Goal: Task Accomplishment & Management: Manage account settings

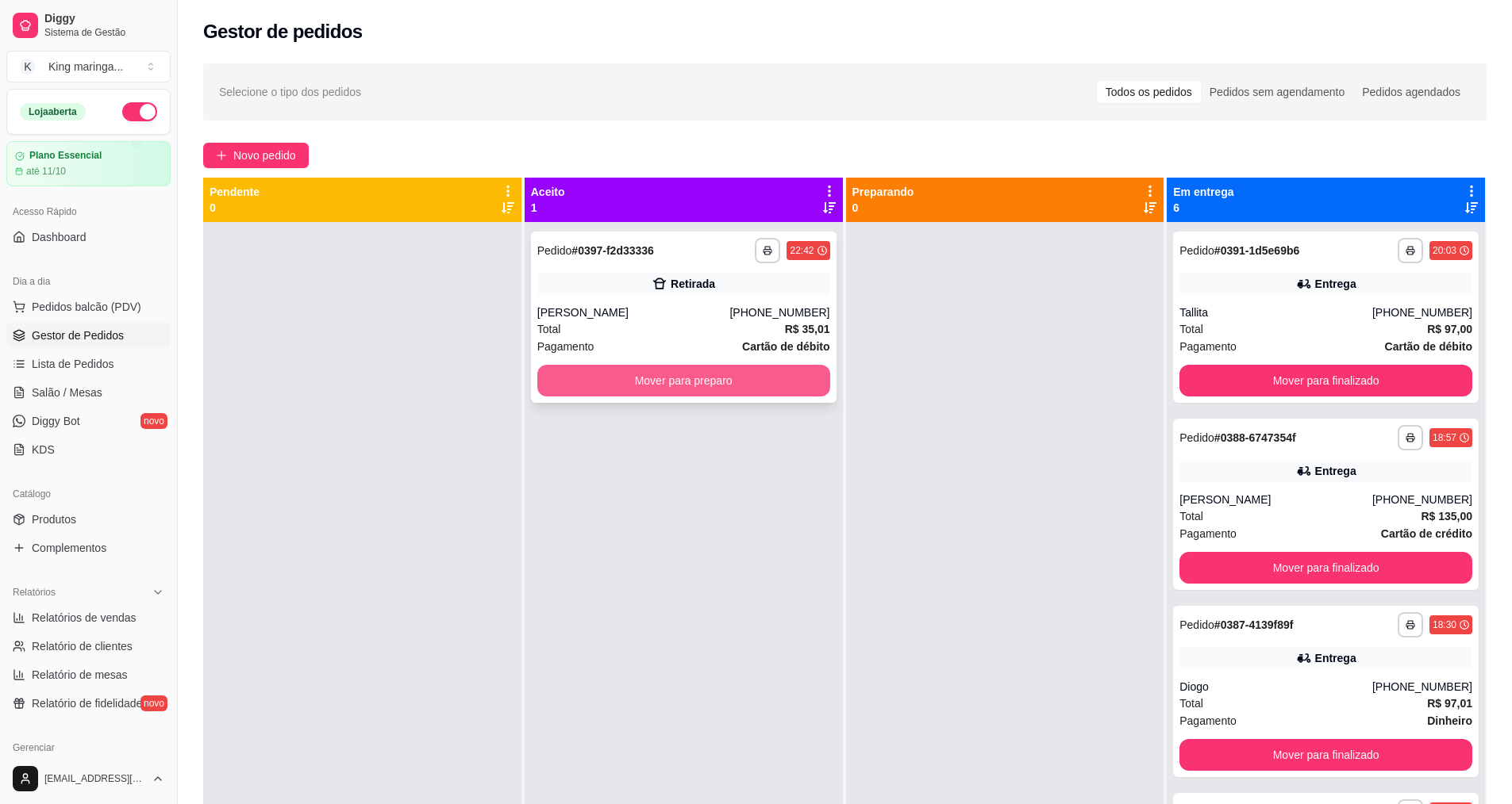
scroll to position [44, 0]
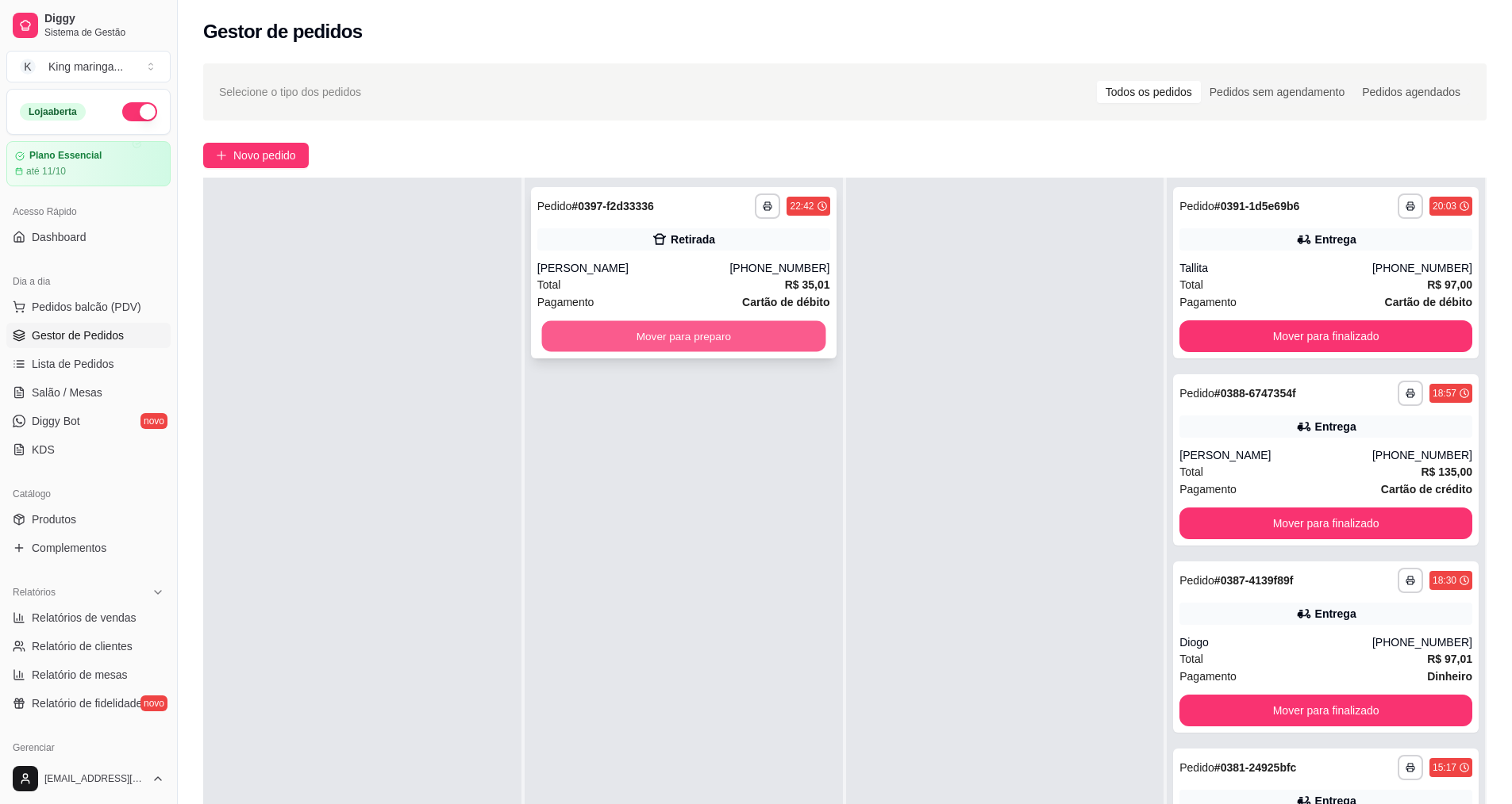
click at [692, 327] on button "Mover para preparo" at bounding box center [683, 337] width 284 height 31
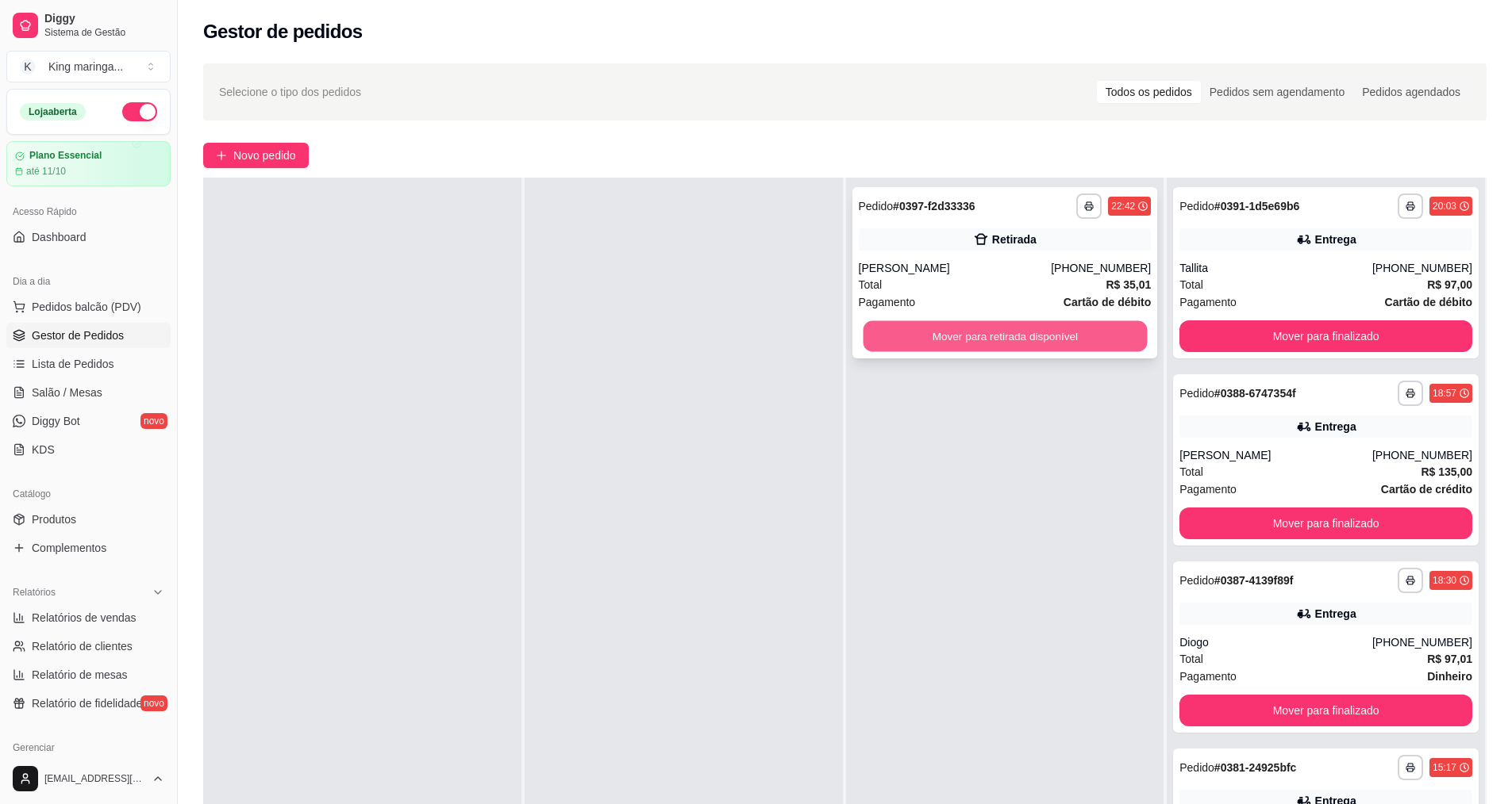
click at [1001, 338] on button "Mover para retirada disponível" at bounding box center [1004, 337] width 284 height 31
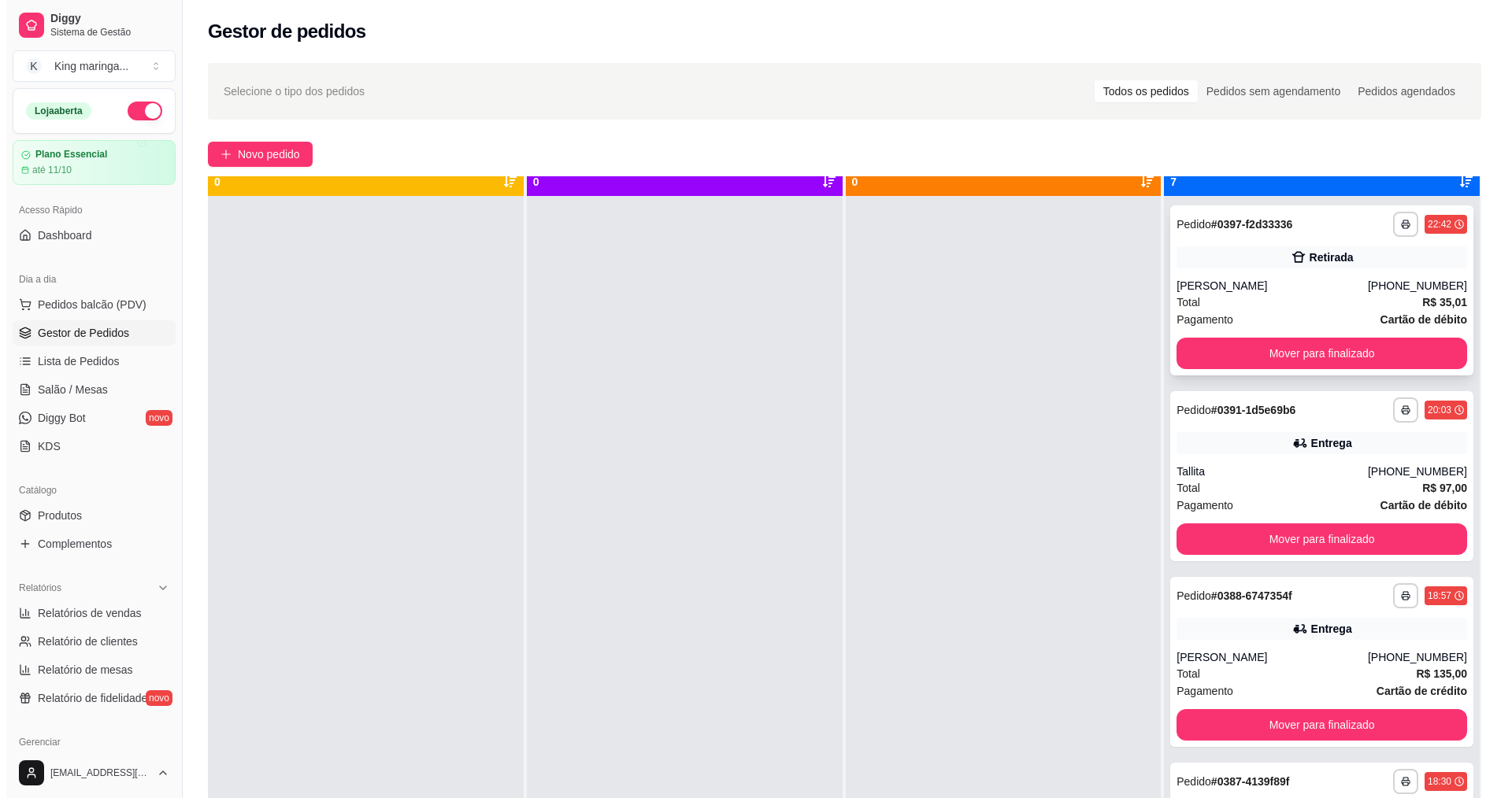
scroll to position [0, 0]
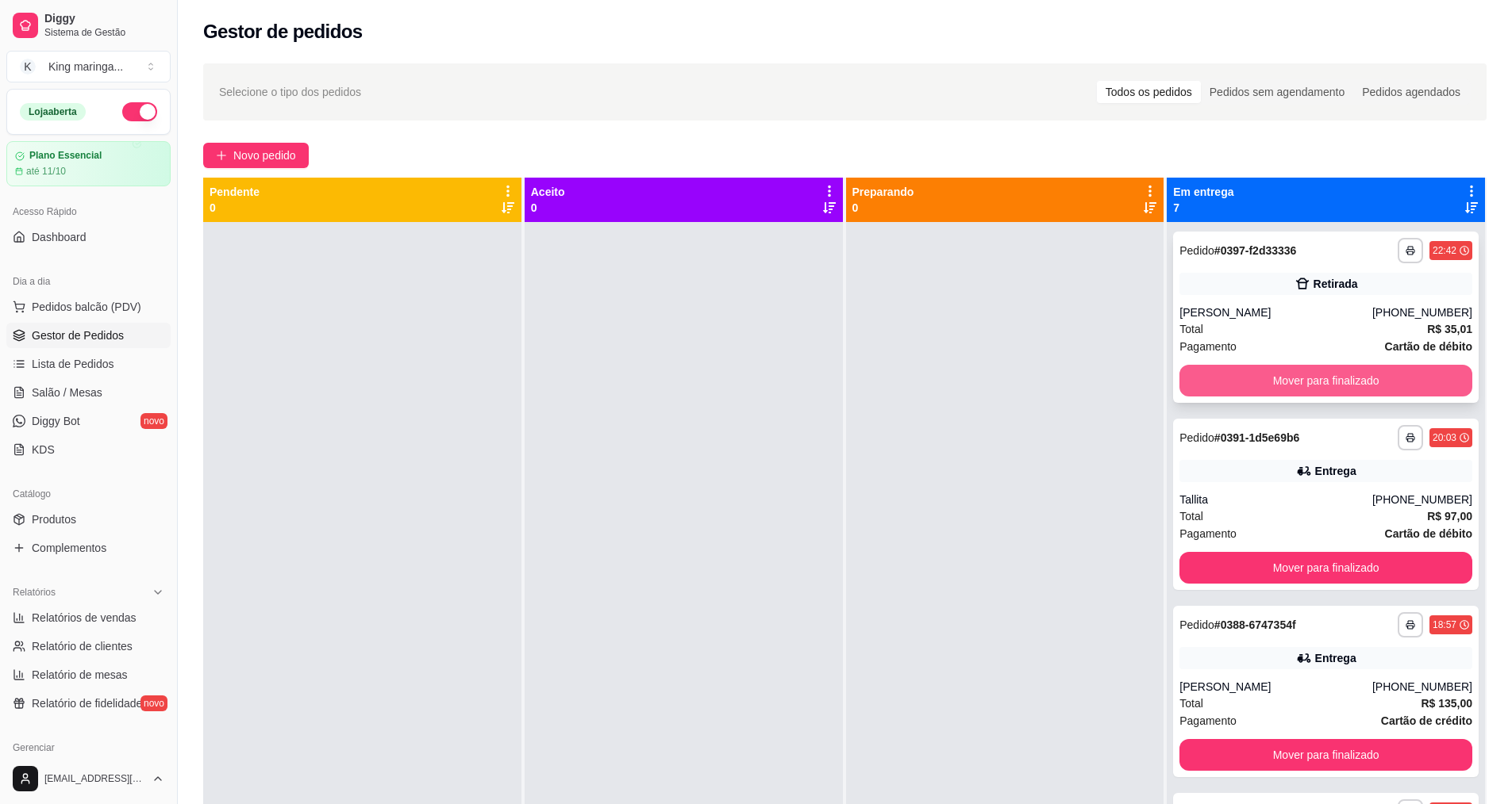
click at [1325, 383] on button "Mover para finalizado" at bounding box center [1326, 381] width 293 height 32
click at [83, 367] on span "Lista de Pedidos" at bounding box center [73, 364] width 83 height 16
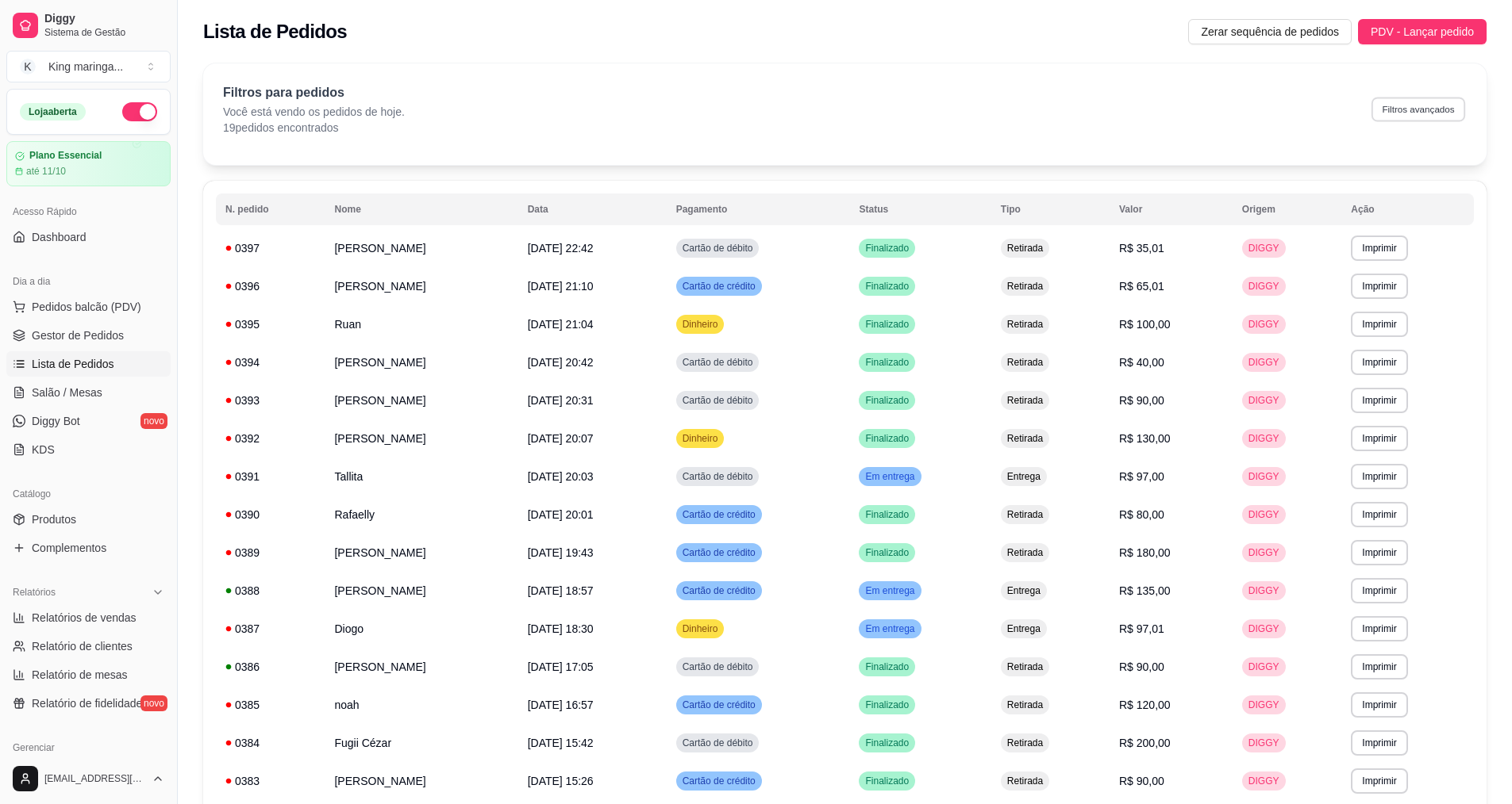
click at [1406, 105] on button "Filtros avançados" at bounding box center [1418, 109] width 93 height 25
select select "0"
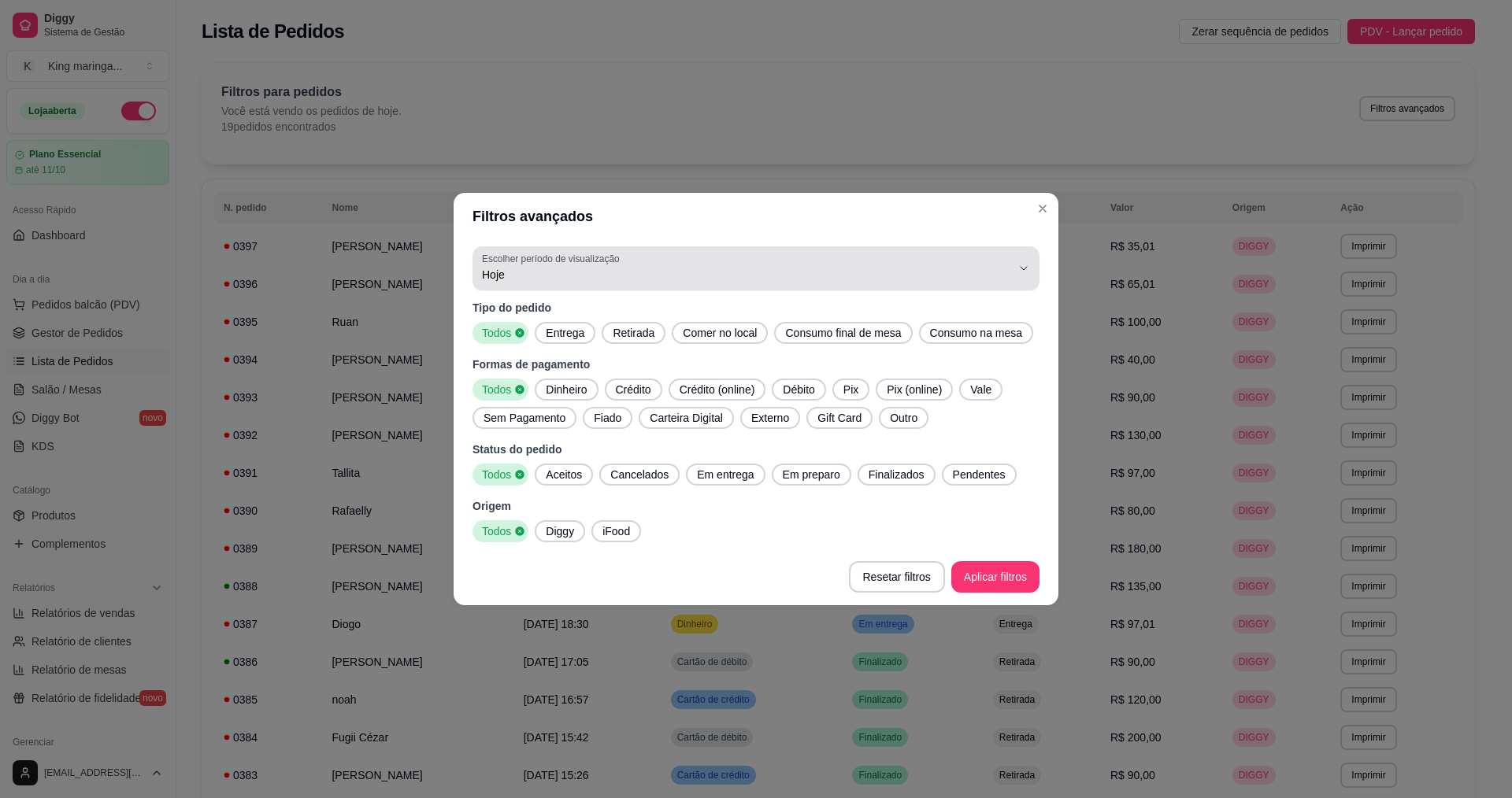
click at [508, 267] on span "Hoje" at bounding box center [746, 274] width 529 height 15
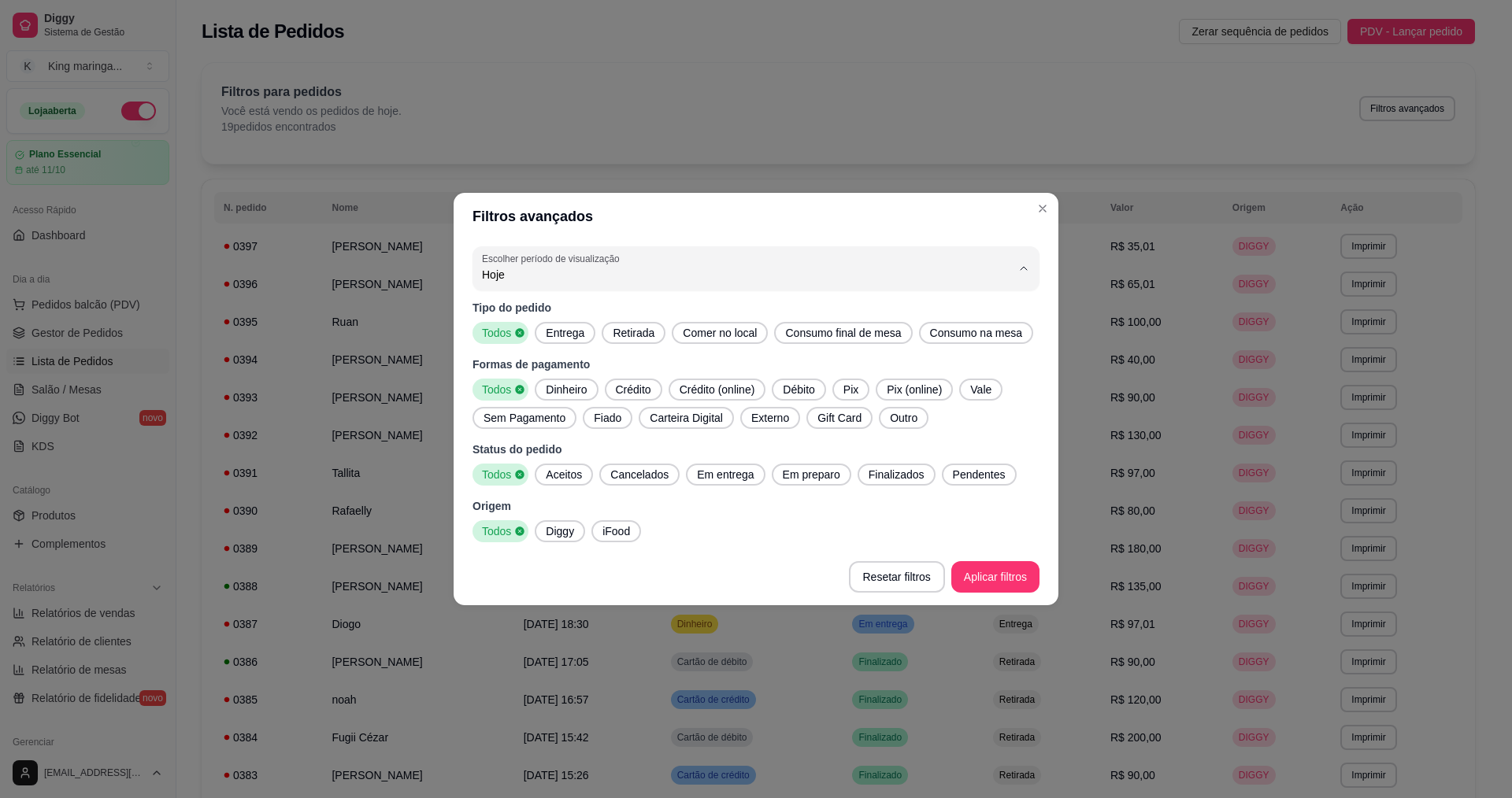
click at [525, 471] on span "Customizado" at bounding box center [748, 466] width 505 height 15
type input "-1"
select select "-1"
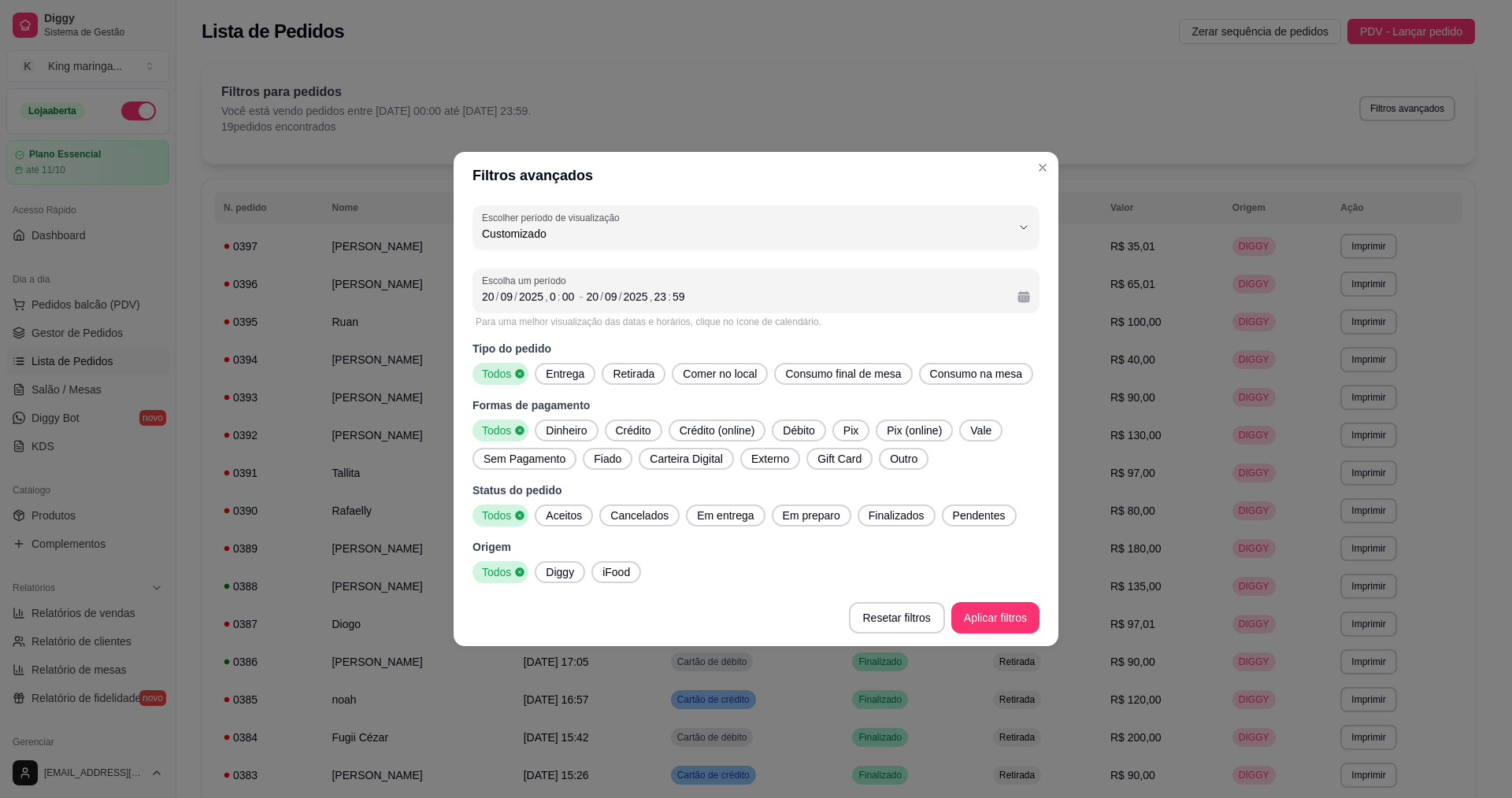
scroll to position [15, 0]
drag, startPoint x: 526, startPoint y: 296, endPoint x: 535, endPoint y: 294, distance: 9.2
click at [527, 297] on div "2025" at bounding box center [532, 297] width 28 height 15
click at [482, 300] on div "20" at bounding box center [488, 297] width 15 height 15
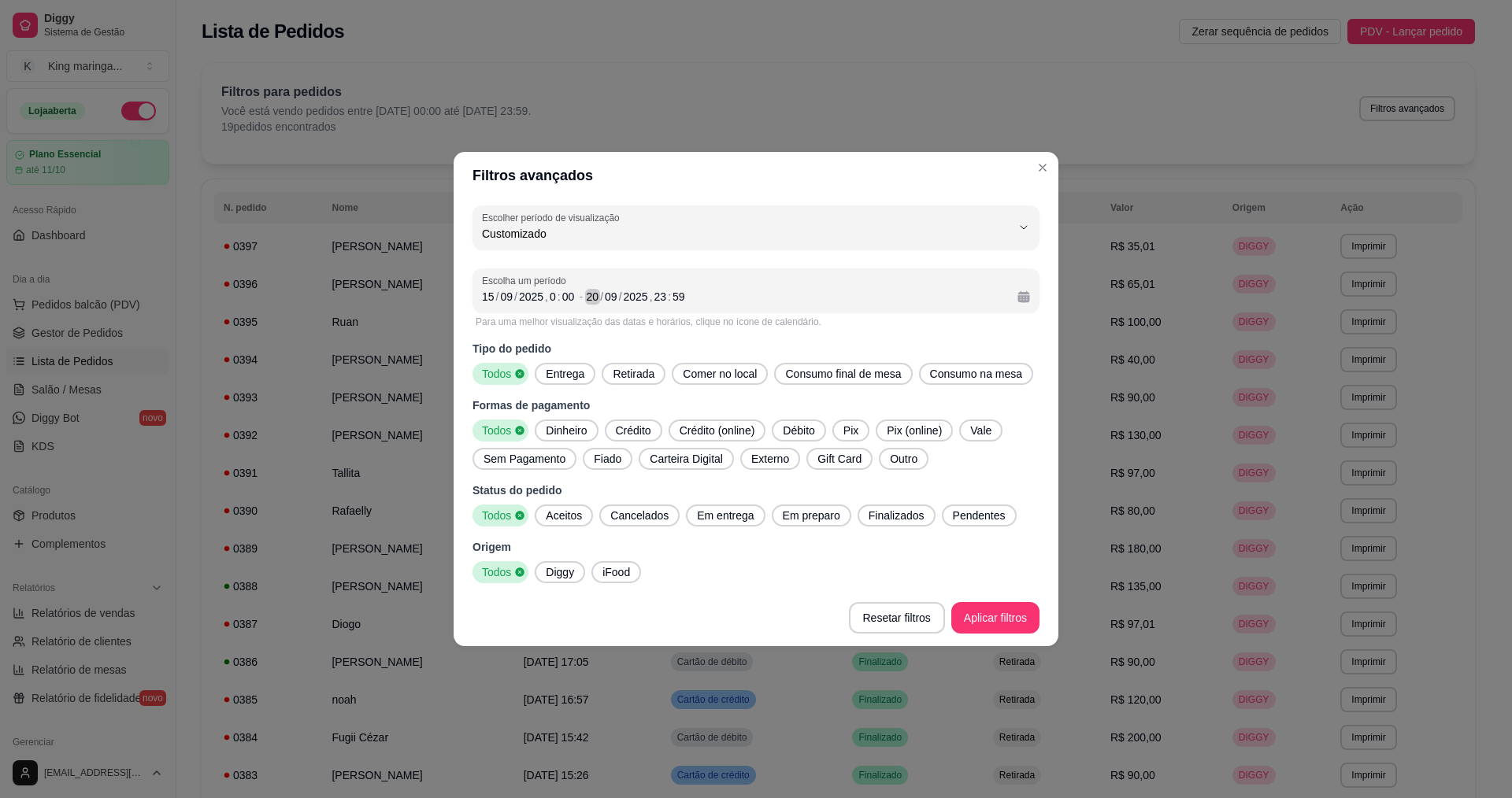
click at [592, 301] on div "20" at bounding box center [593, 297] width 15 height 15
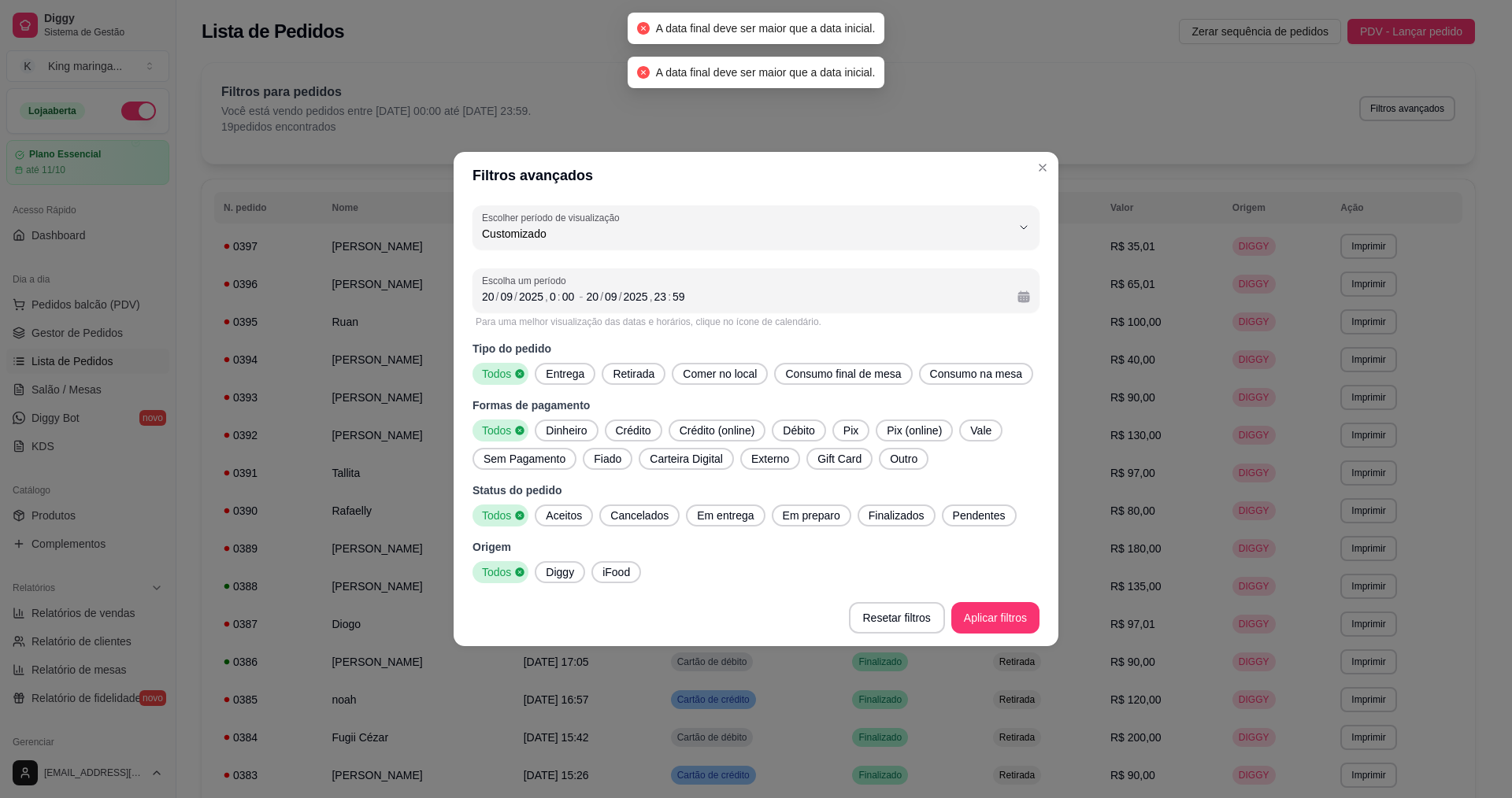
click at [917, 251] on div "-1 Escolher período de visualização Hoje Ontem 7 dias 15 dias 30 dias 45 dias C…" at bounding box center [756, 394] width 605 height 391
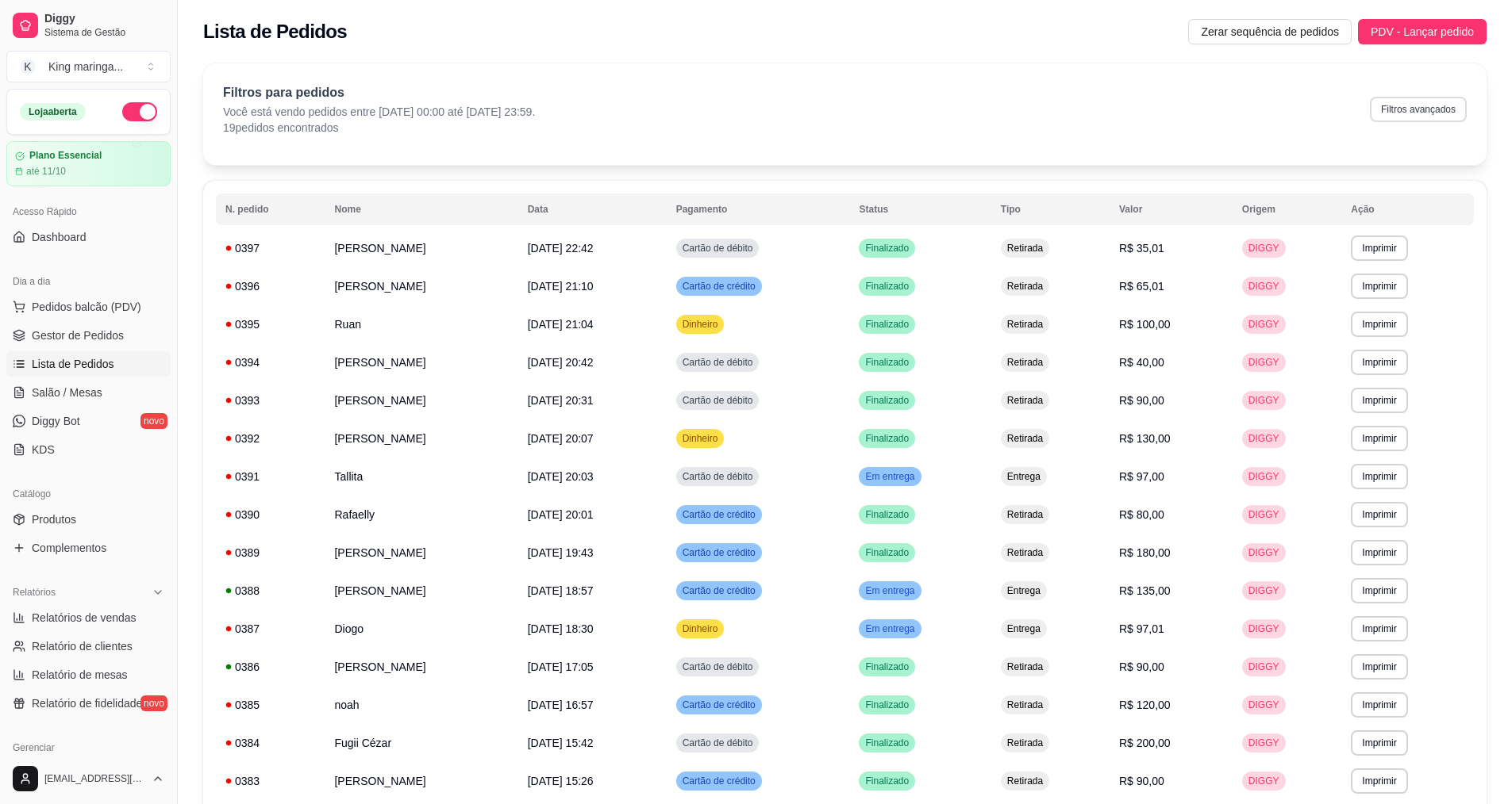
click at [1400, 108] on button "Filtros avançados" at bounding box center [1418, 109] width 97 height 25
select select "-1"
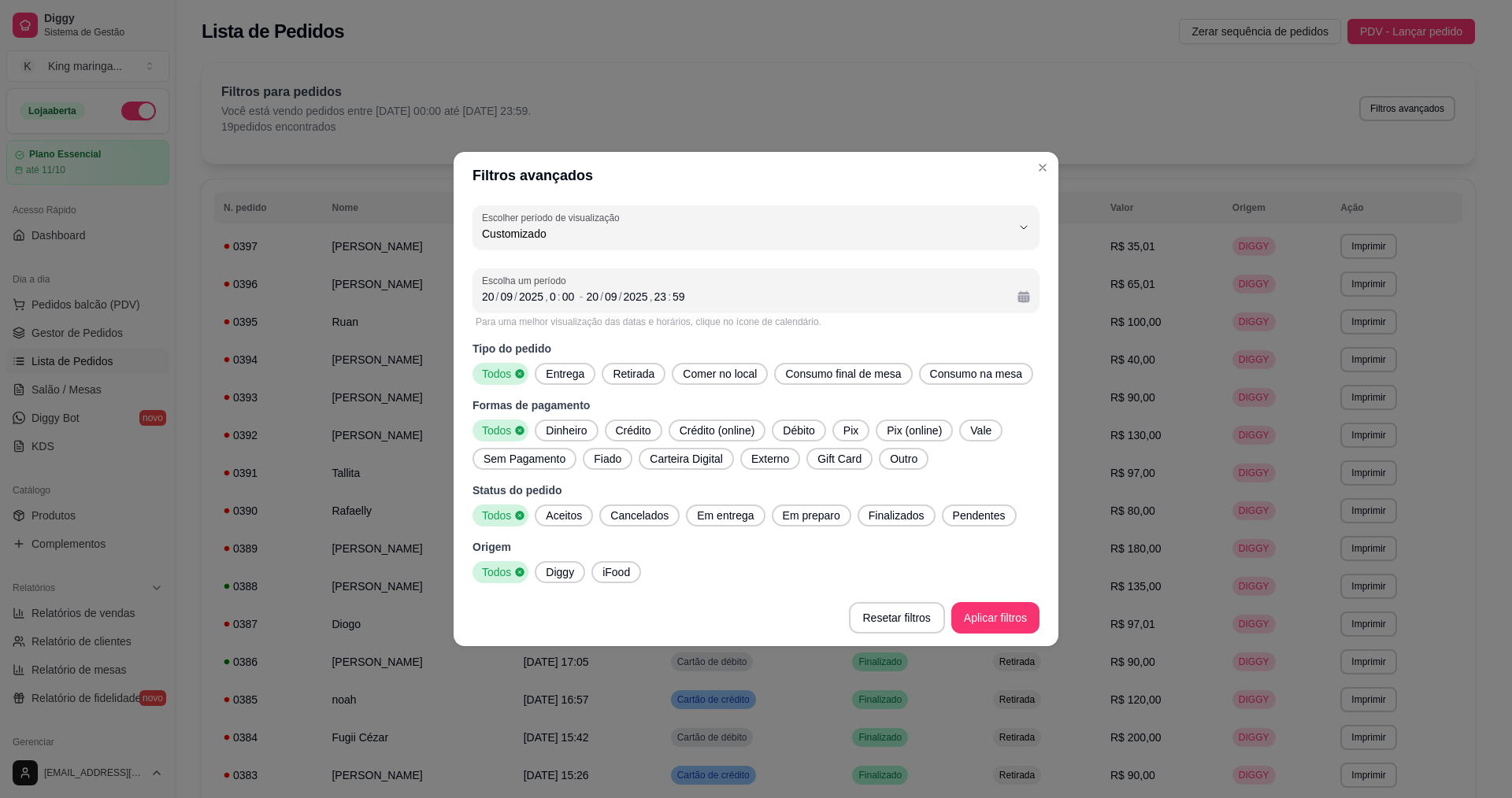
click at [558, 379] on span "Entrega" at bounding box center [565, 374] width 51 height 15
click at [482, 297] on div "20" at bounding box center [488, 297] width 15 height 15
click at [594, 299] on div "20" at bounding box center [593, 297] width 15 height 15
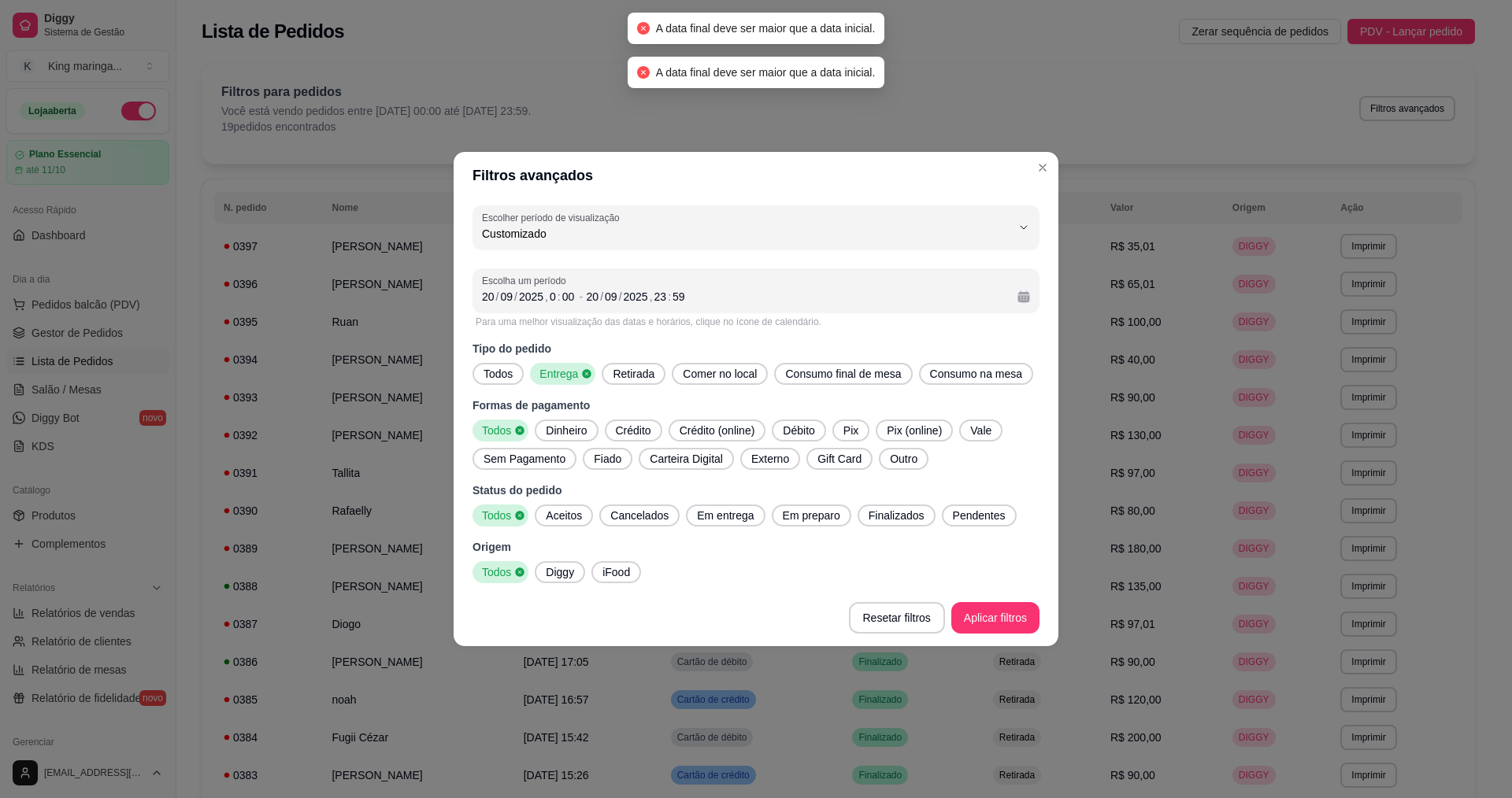
click at [744, 261] on div "-1 Escolher período de visualização Hoje Ontem 7 dias 15 dias 30 dias 45 dias C…" at bounding box center [756, 394] width 605 height 391
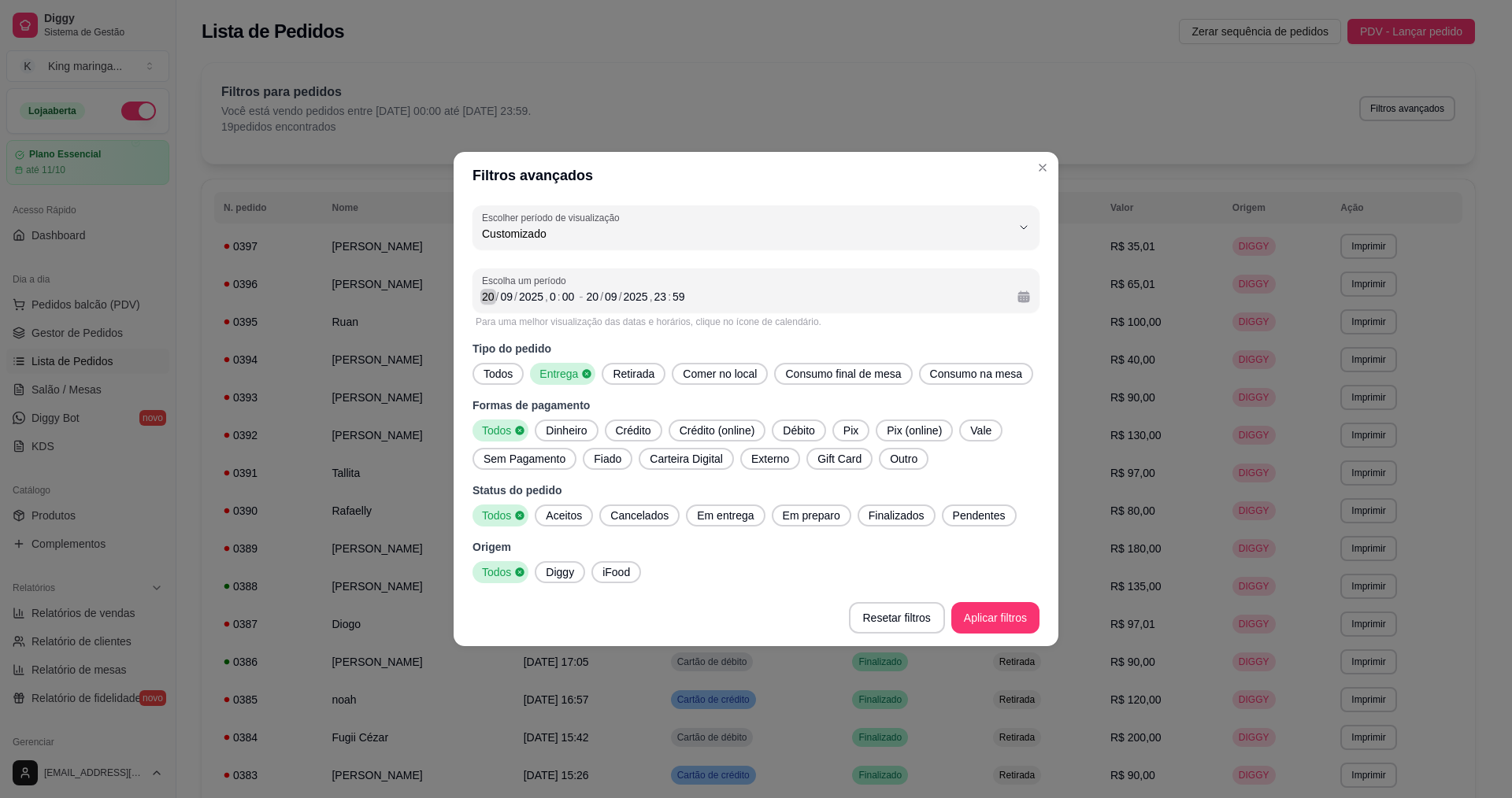
click at [486, 294] on div "20" at bounding box center [488, 297] width 15 height 15
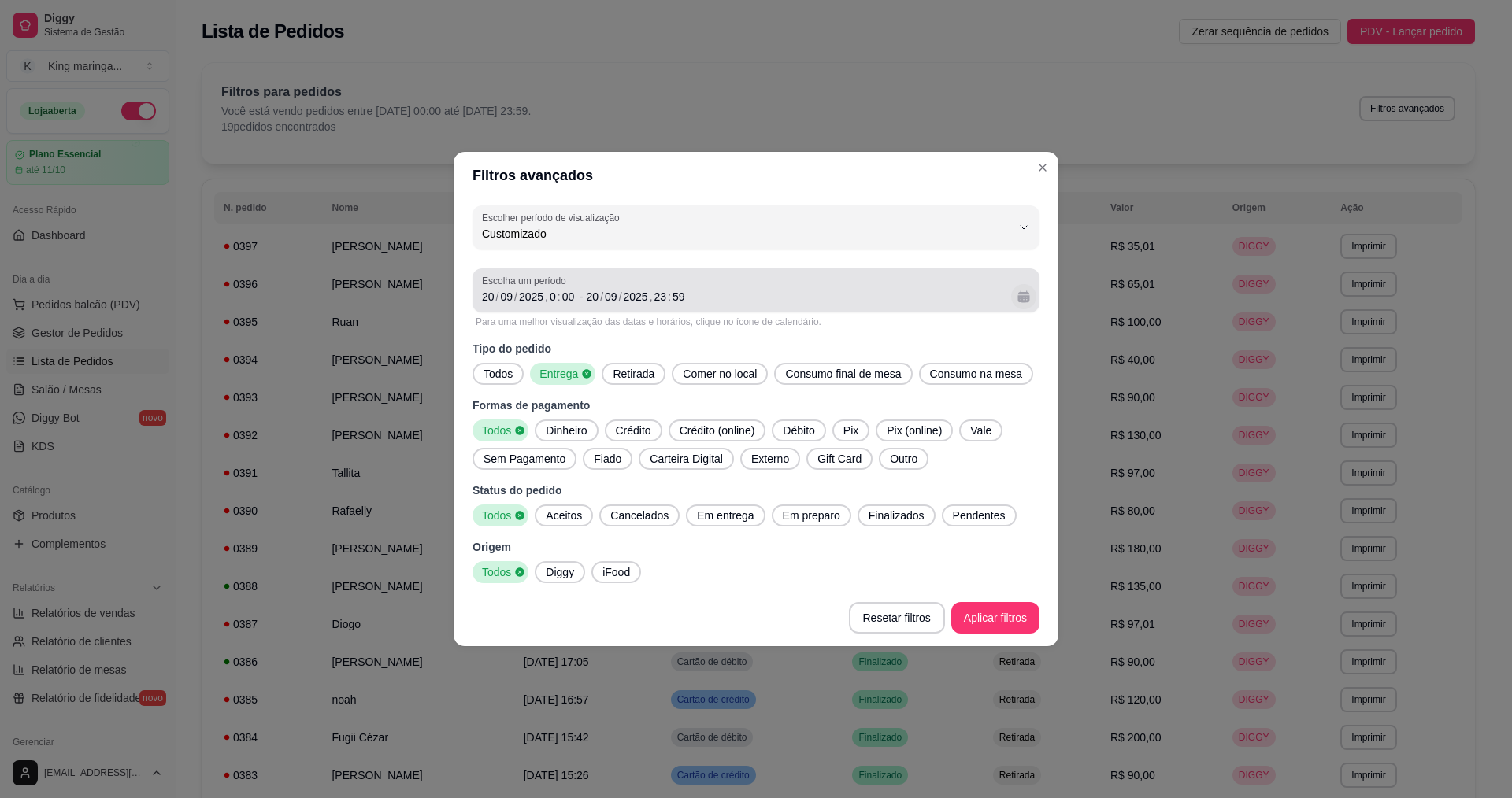
click at [1028, 301] on button "Calendário" at bounding box center [1023, 297] width 25 height 25
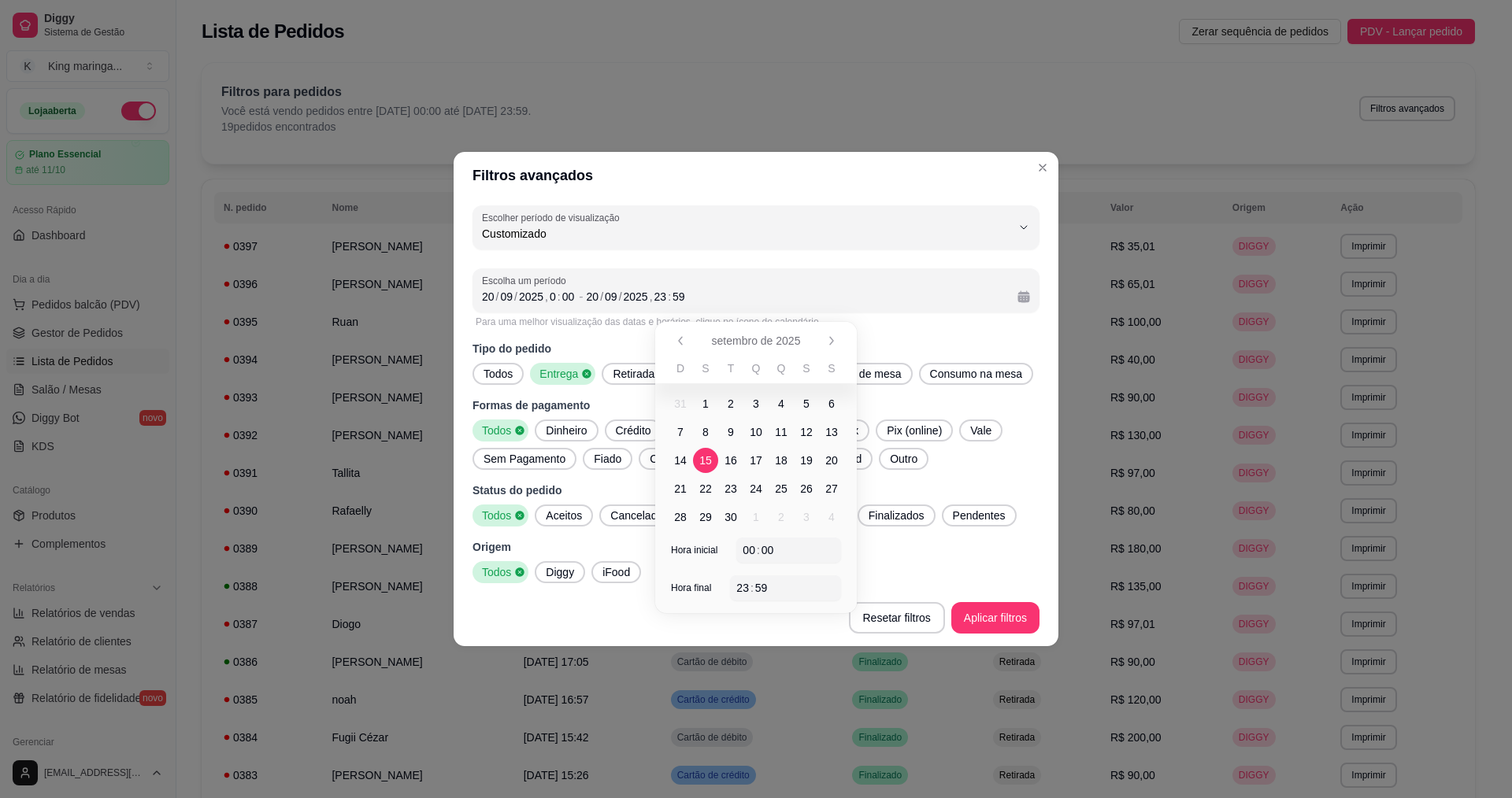
click at [710, 462] on span "15" at bounding box center [706, 460] width 13 height 15
click at [702, 466] on span "15" at bounding box center [706, 460] width 13 height 15
click at [776, 558] on div "00 : 00" at bounding box center [789, 550] width 92 height 19
click at [745, 547] on div "00" at bounding box center [749, 550] width 15 height 15
click at [779, 592] on div "23 : 59" at bounding box center [785, 588] width 98 height 19
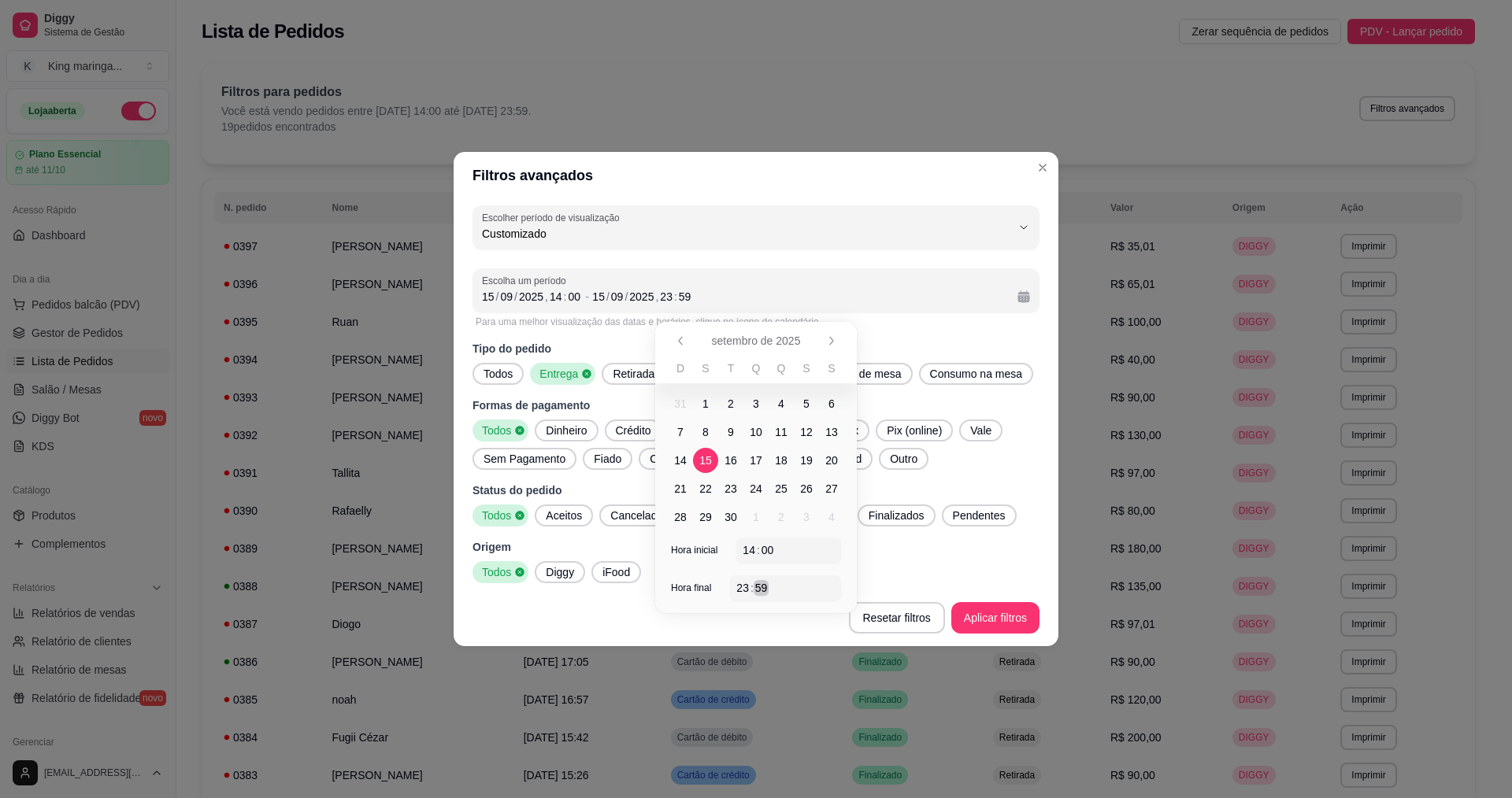
click at [789, 597] on div "23 : 59" at bounding box center [785, 588] width 111 height 25
click at [696, 457] on span "15" at bounding box center [706, 460] width 25 height 25
click at [998, 624] on button "Aplicar filtros" at bounding box center [995, 618] width 89 height 32
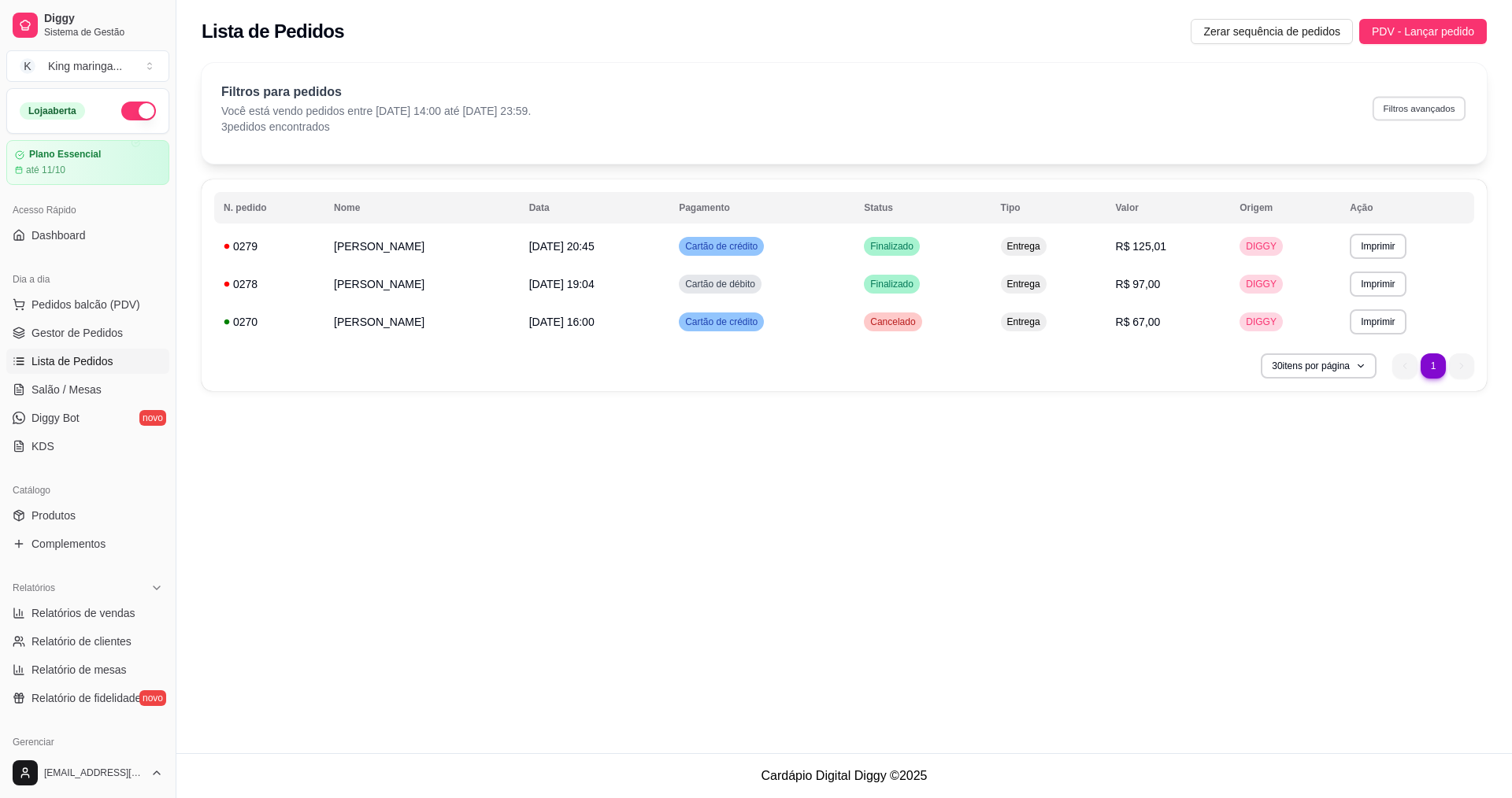
click at [1418, 114] on button "Filtros avançados" at bounding box center [1419, 108] width 93 height 24
select select "-1"
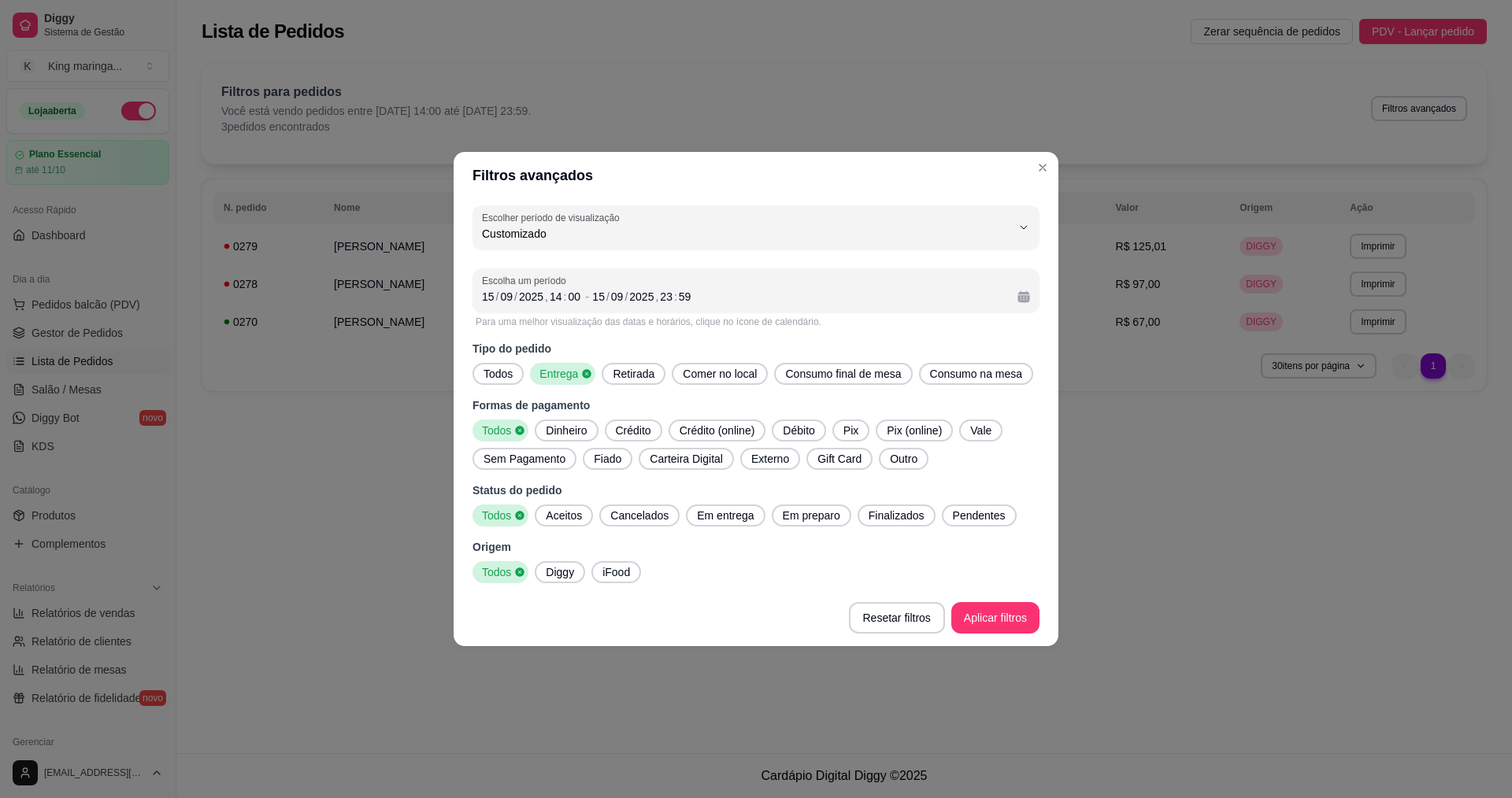
click at [1037, 300] on div "Escolha um período [DATE] 14 : 00 - [DATE] 23 : 59" at bounding box center [756, 290] width 567 height 44
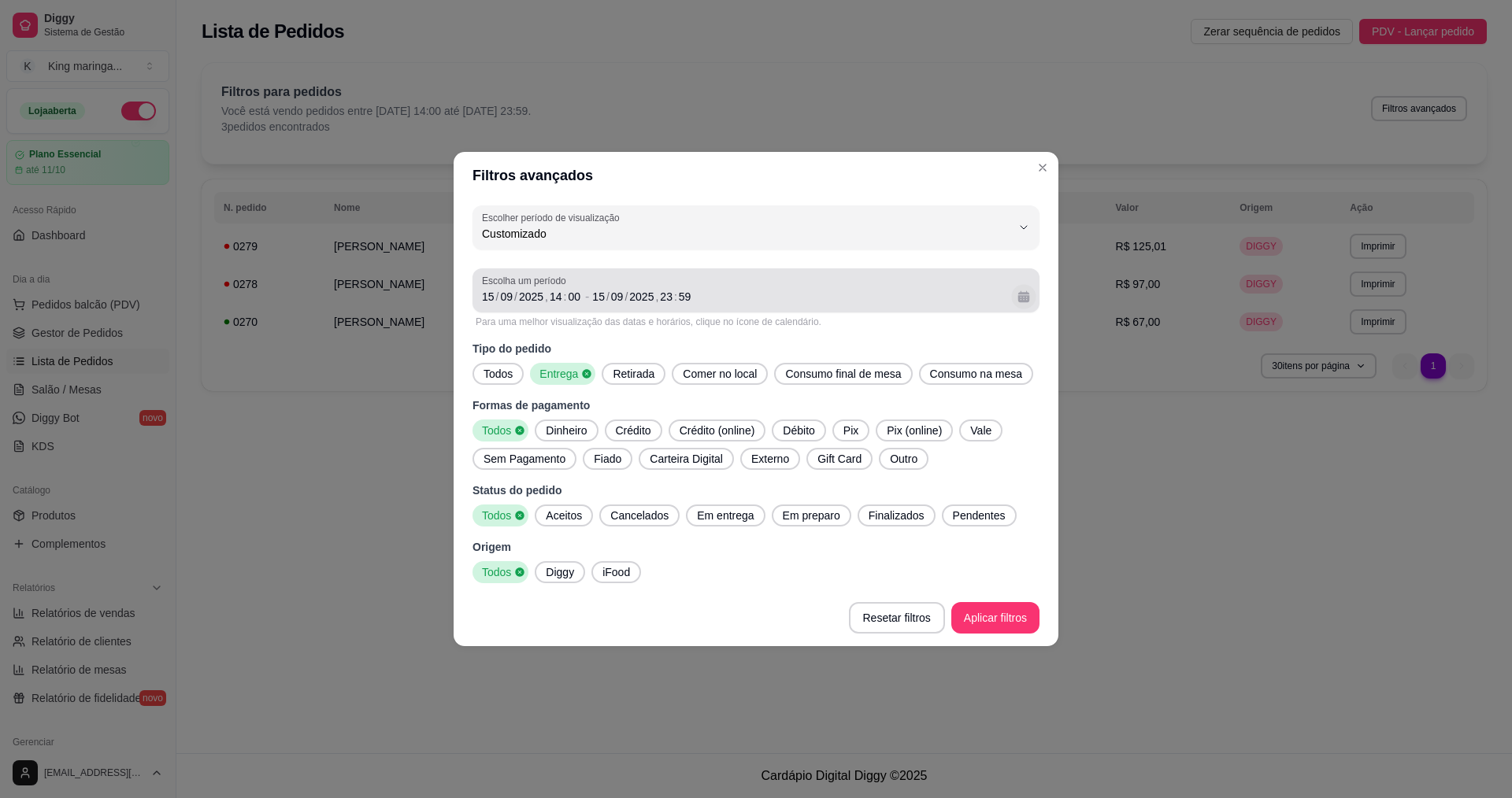
click at [1017, 301] on button "Calendário" at bounding box center [1023, 297] width 24 height 24
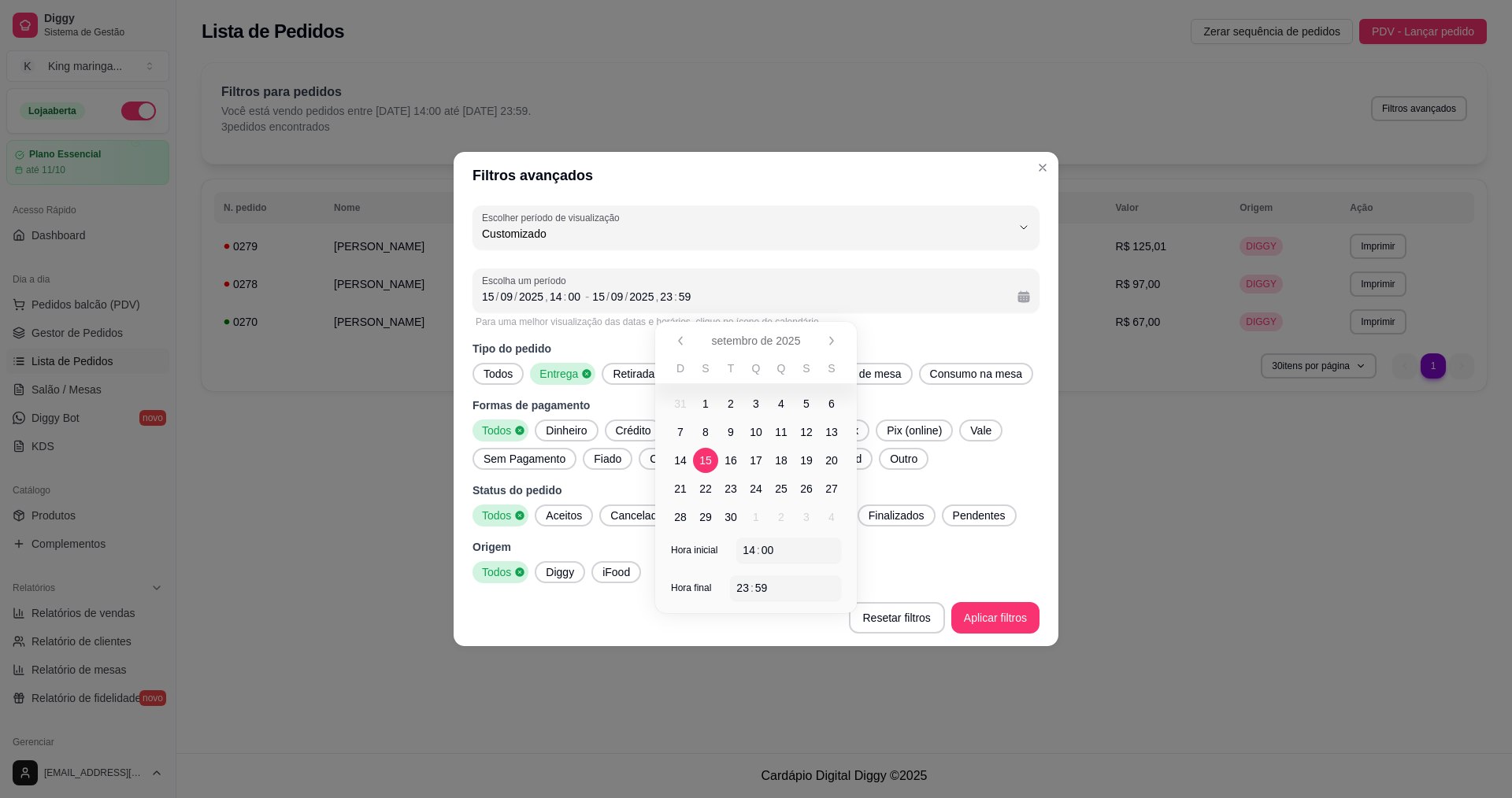
click at [736, 455] on span "16" at bounding box center [731, 460] width 13 height 15
click at [999, 611] on button "Aplicar filtros" at bounding box center [995, 618] width 89 height 32
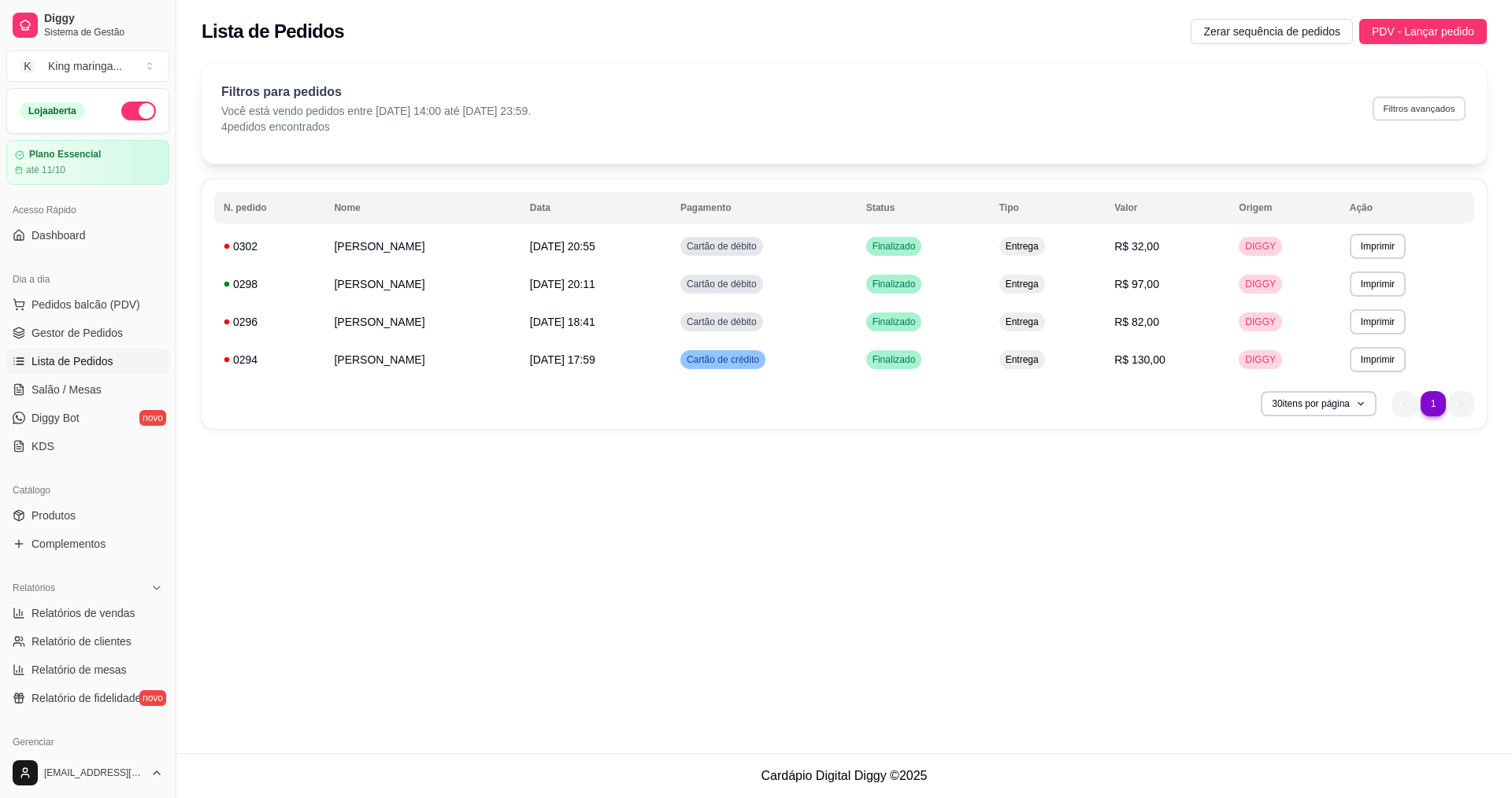
click at [1427, 116] on button "Filtros avançados" at bounding box center [1419, 108] width 93 height 24
select select "-1"
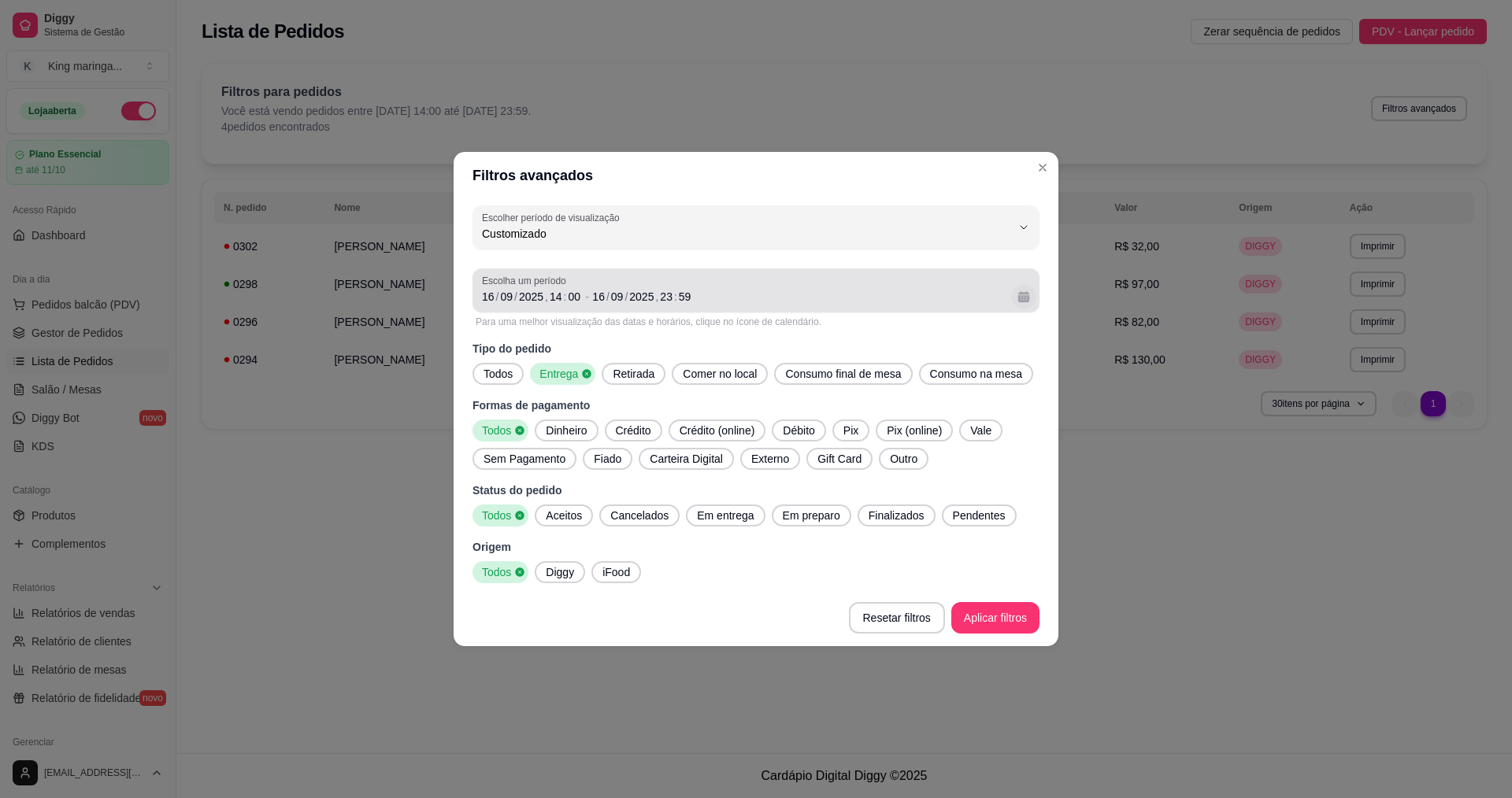
click at [1030, 301] on button "Calendário" at bounding box center [1023, 297] width 24 height 24
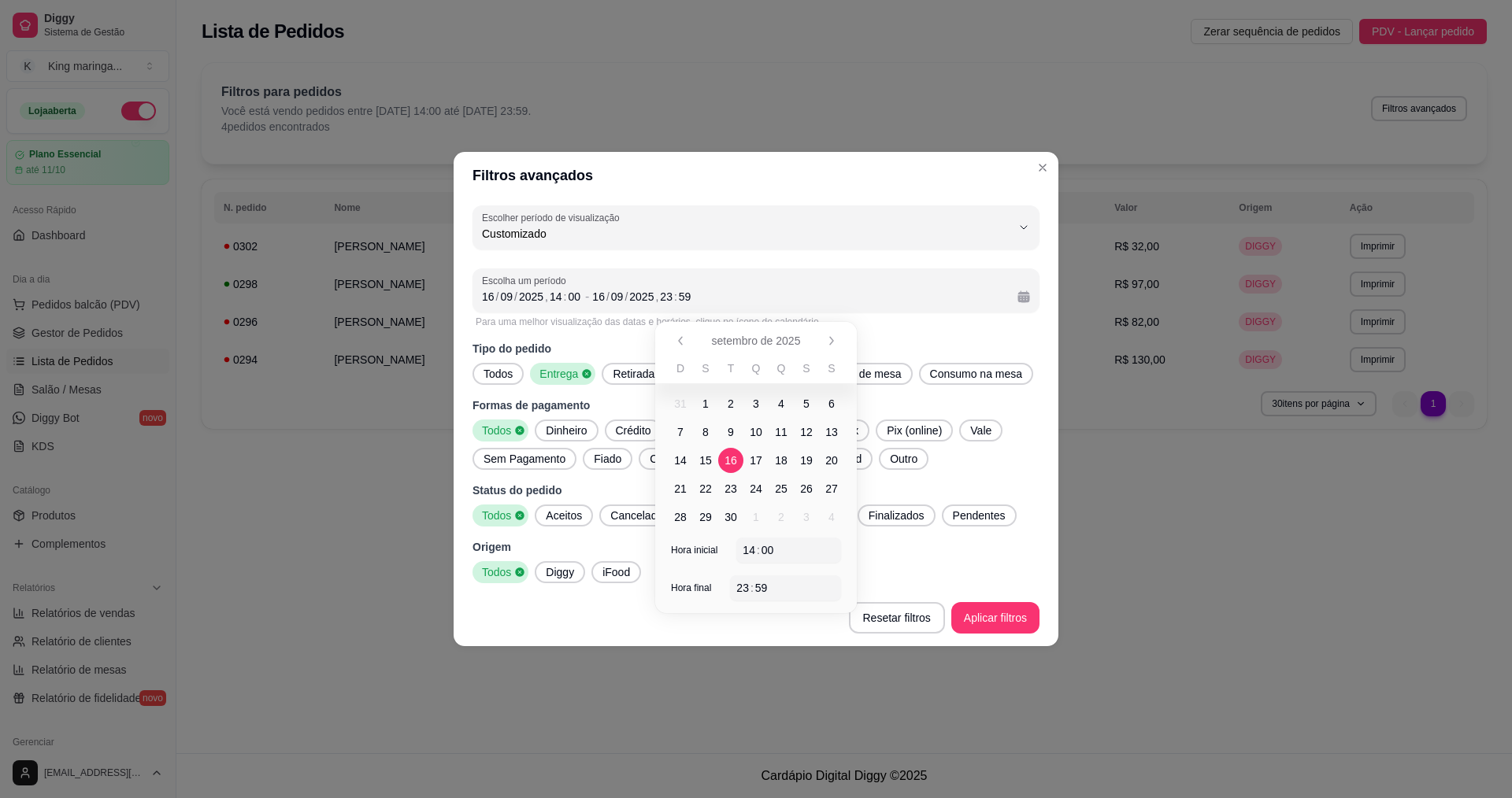
click at [752, 453] on span "17" at bounding box center [756, 460] width 13 height 15
click at [997, 632] on button "Aplicar filtros" at bounding box center [995, 618] width 89 height 32
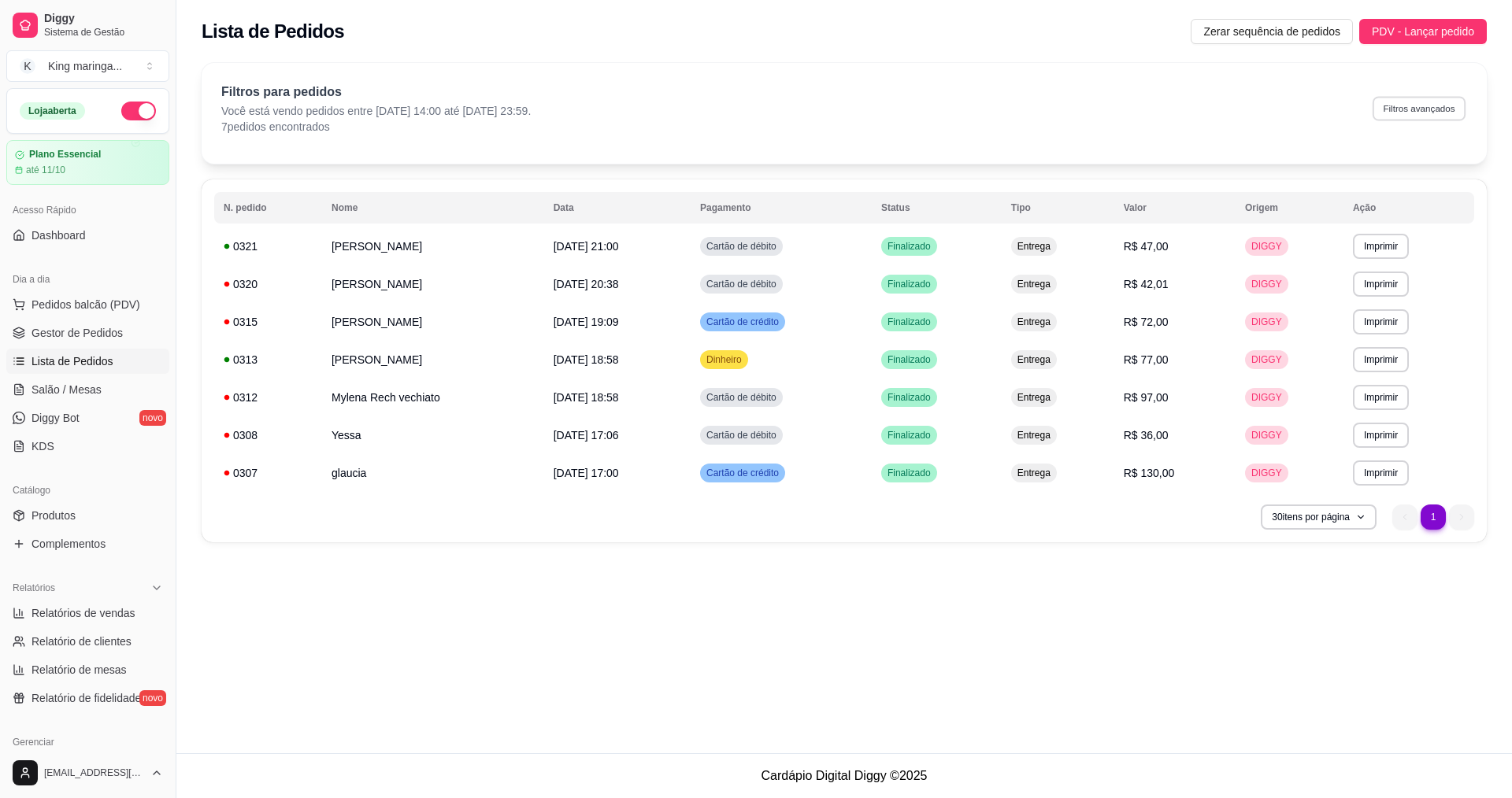
click at [1416, 115] on button "Filtros avançados" at bounding box center [1419, 108] width 93 height 24
select select "-1"
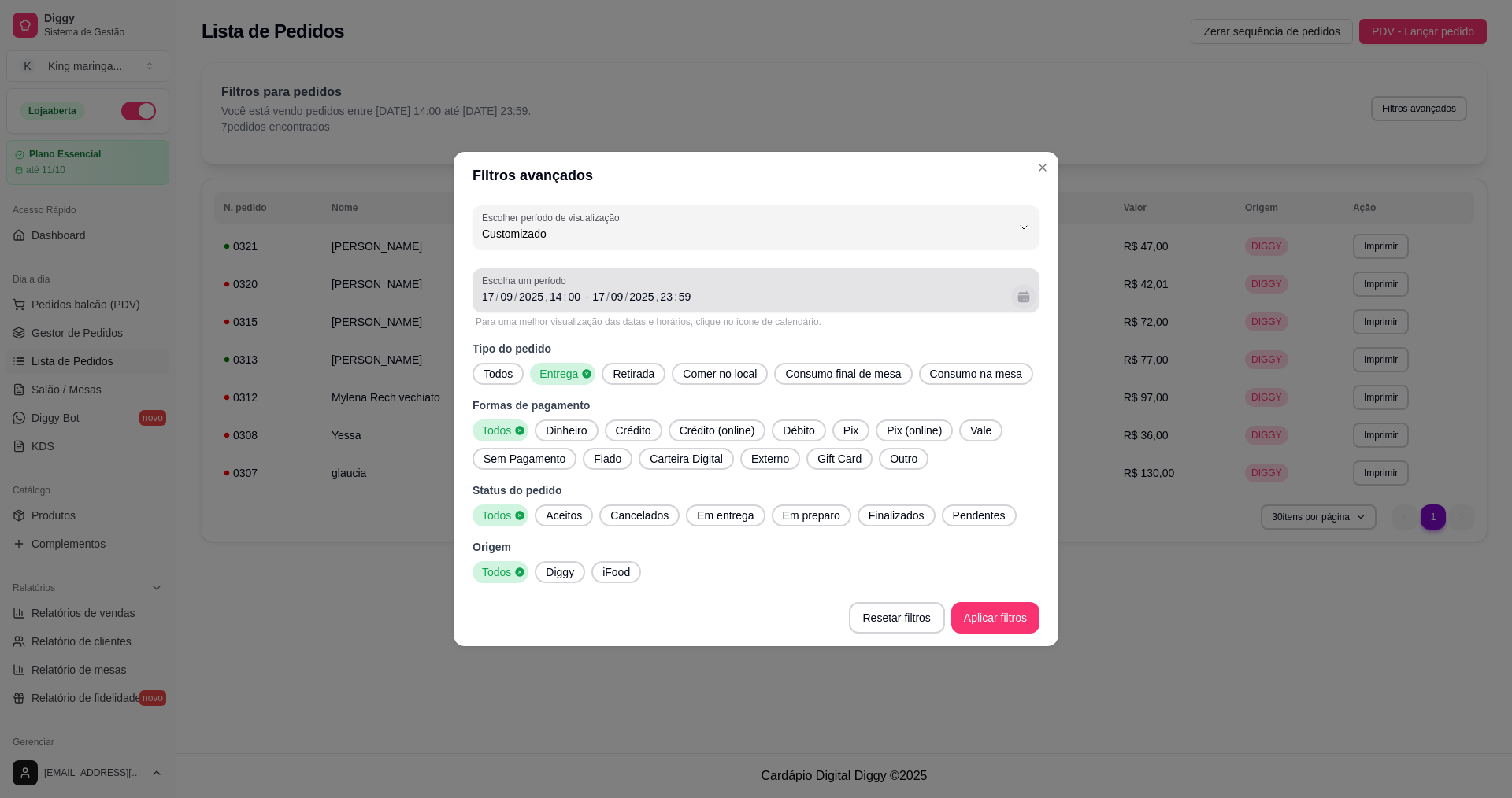
click at [1029, 299] on button "Calendário" at bounding box center [1023, 297] width 24 height 24
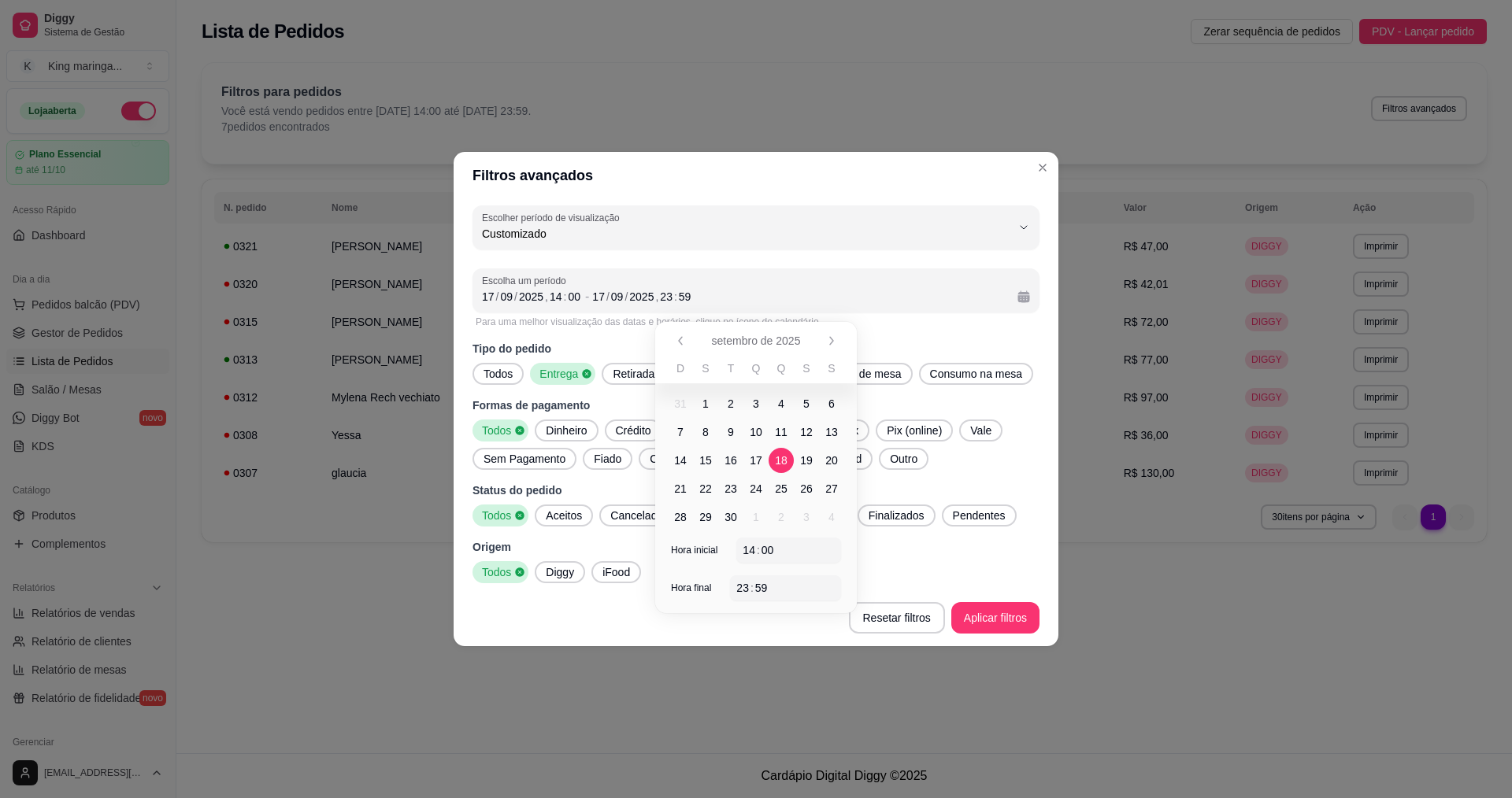
click at [778, 451] on span "18" at bounding box center [781, 460] width 25 height 25
click at [988, 627] on button "Aplicar filtros" at bounding box center [995, 618] width 89 height 32
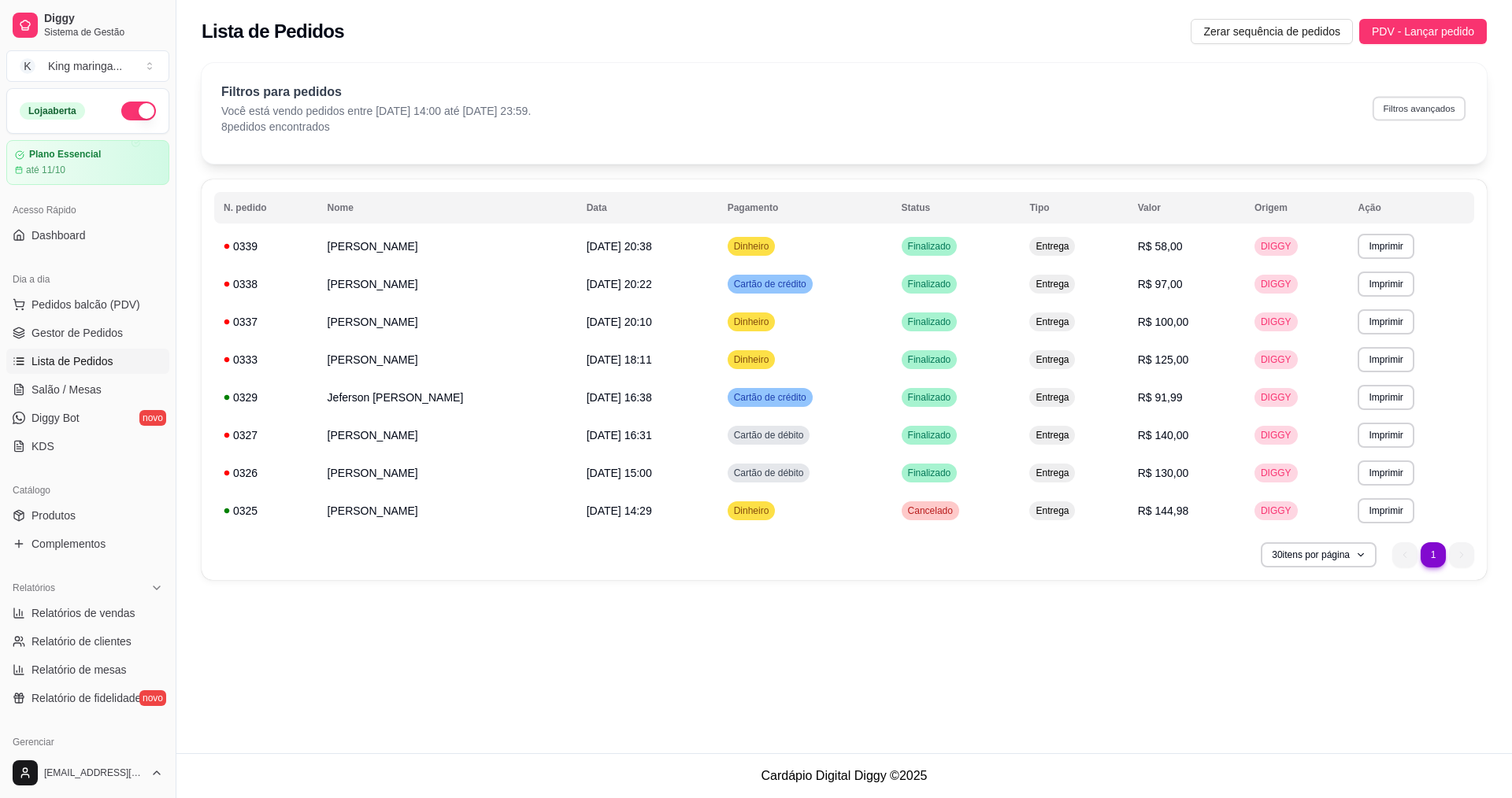
click at [1405, 108] on button "Filtros avançados" at bounding box center [1419, 108] width 93 height 24
select select "-1"
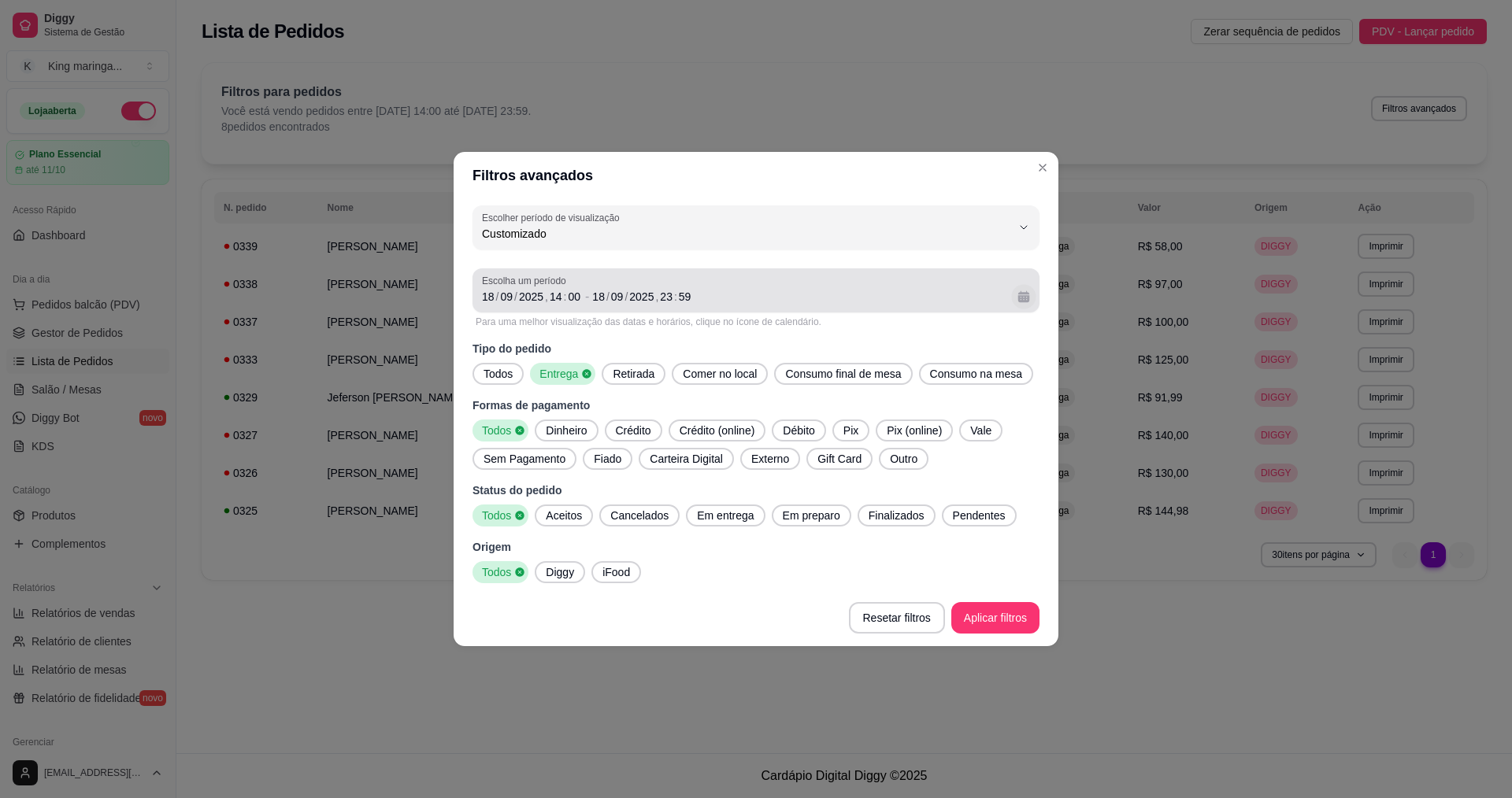
click at [1035, 301] on button "Calendário" at bounding box center [1023, 297] width 24 height 24
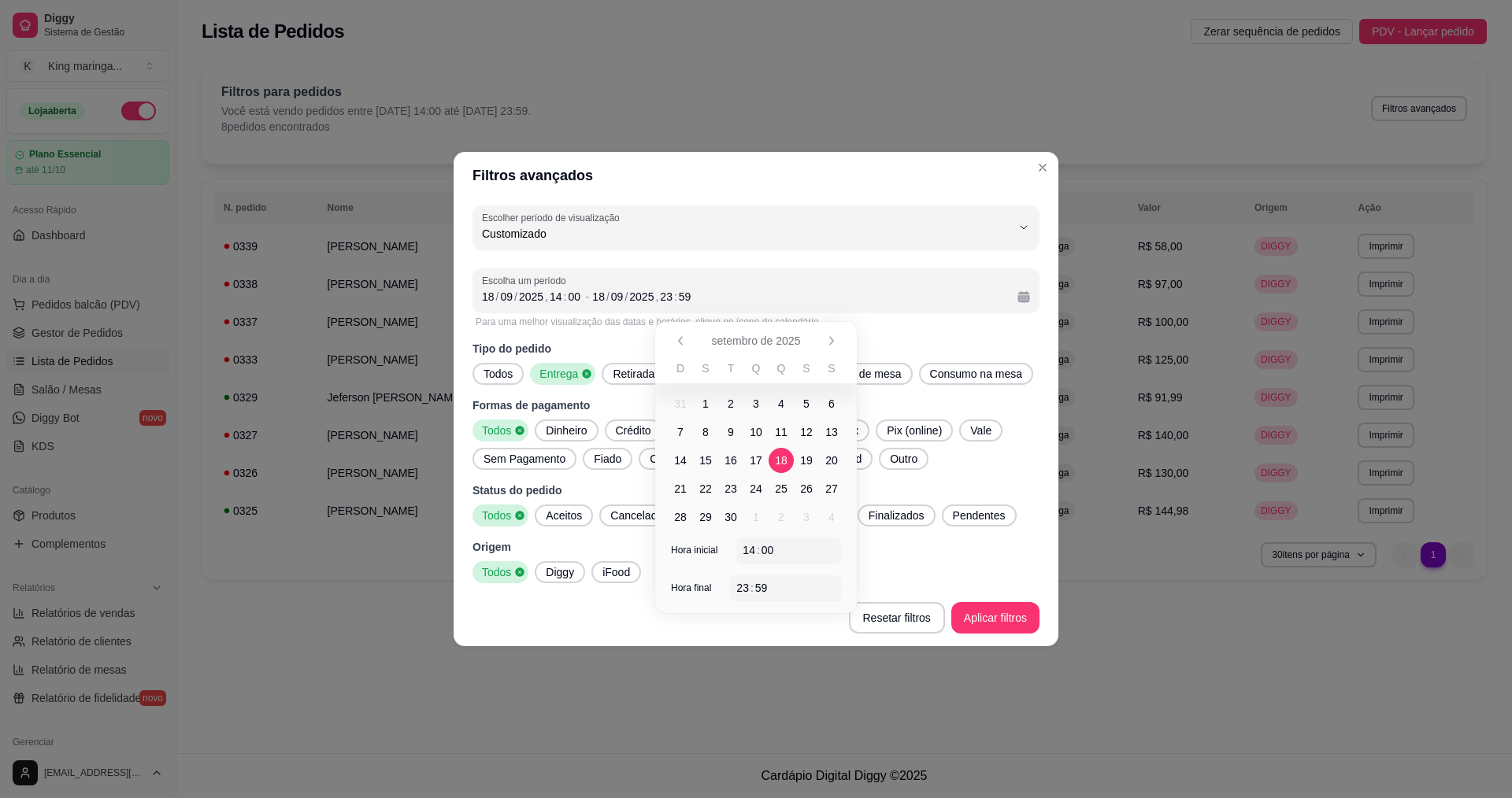
click at [824, 457] on span "20" at bounding box center [832, 460] width 25 height 25
click at [996, 622] on button "Aplicar filtros" at bounding box center [995, 618] width 89 height 32
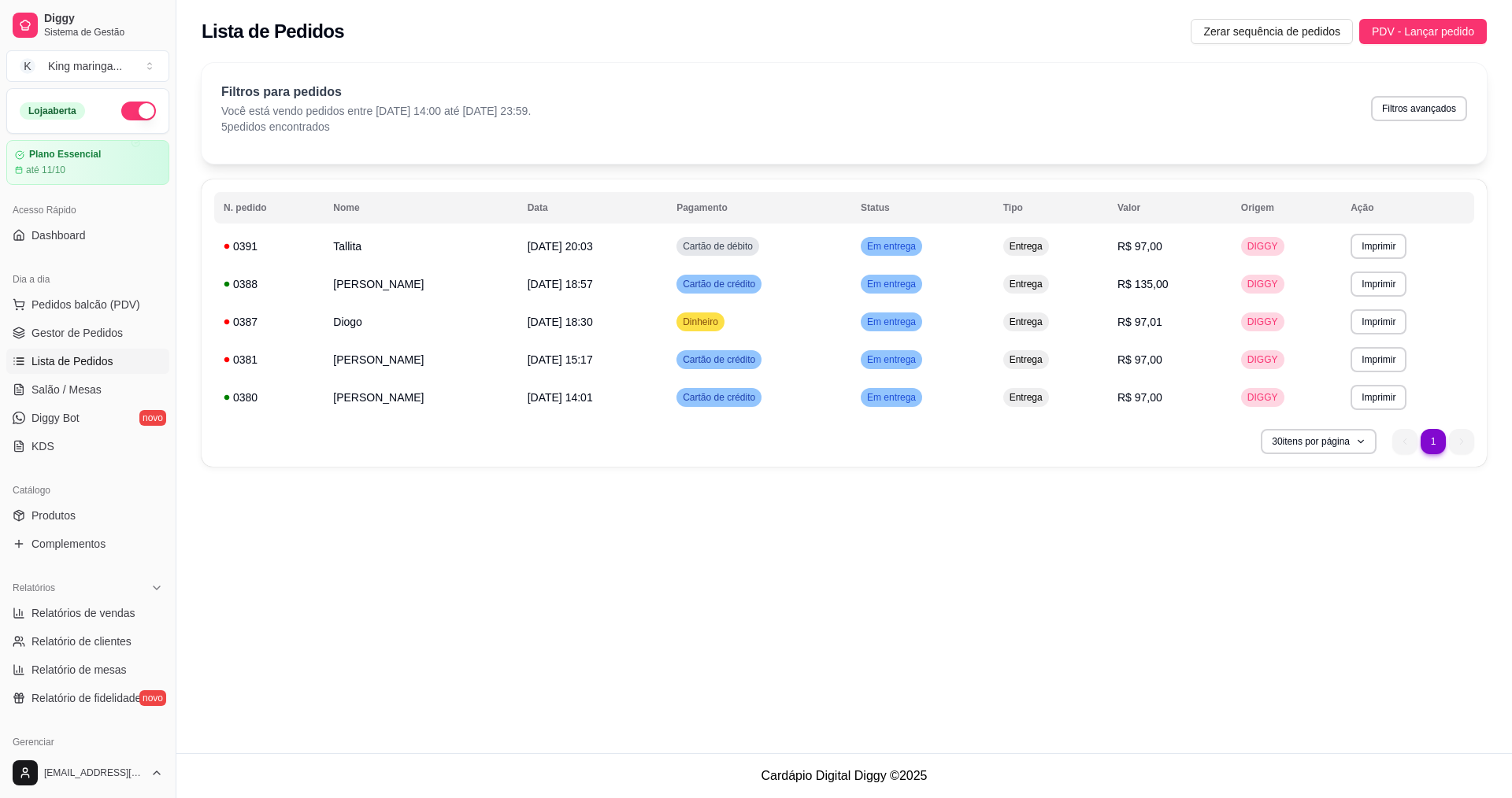
click at [589, 555] on div "**********" at bounding box center [844, 376] width 1336 height 753
